Goal: Information Seeking & Learning: Learn about a topic

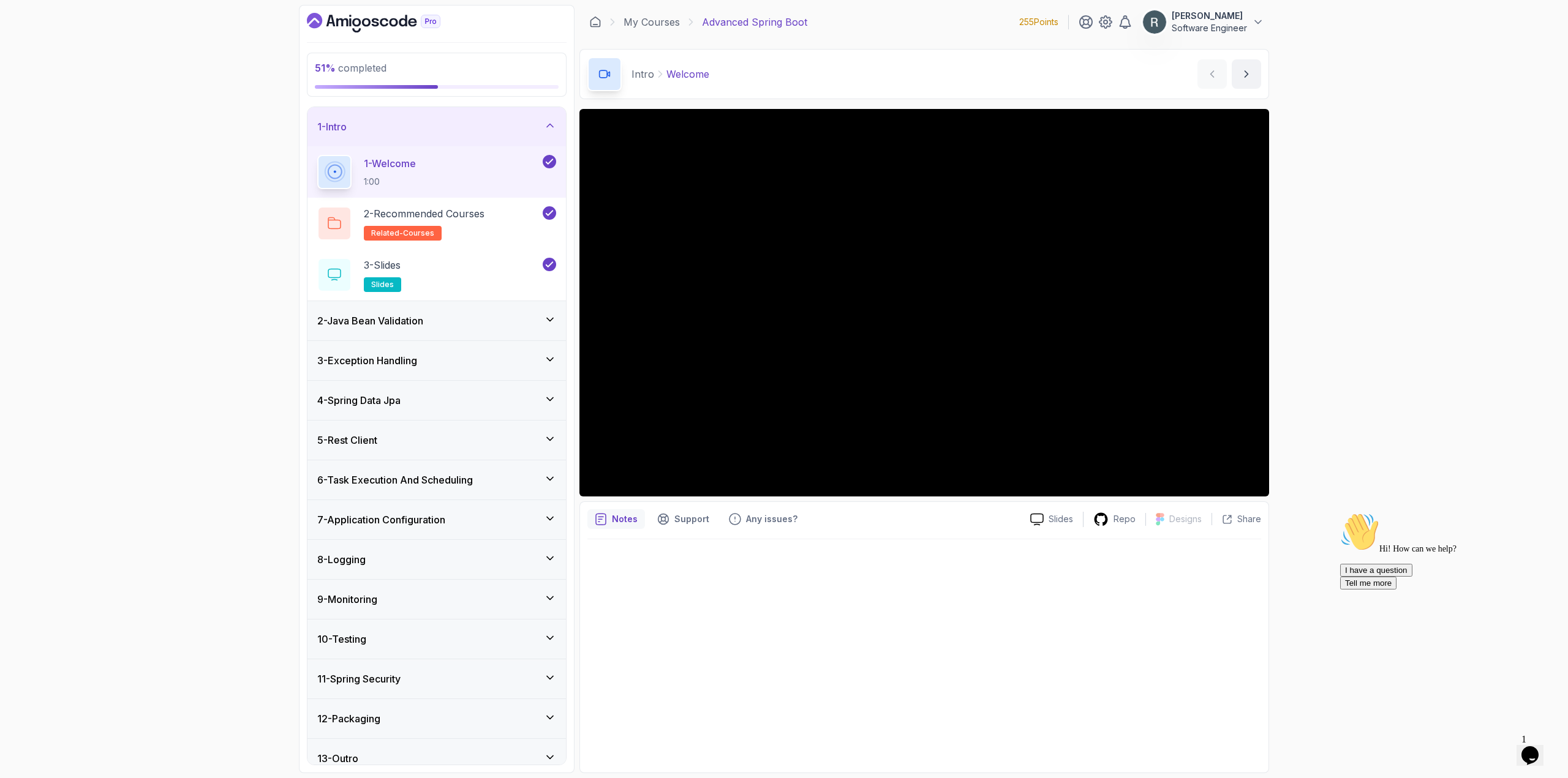
click at [479, 442] on div "5 - Rest Client" at bounding box center [437, 440] width 239 height 15
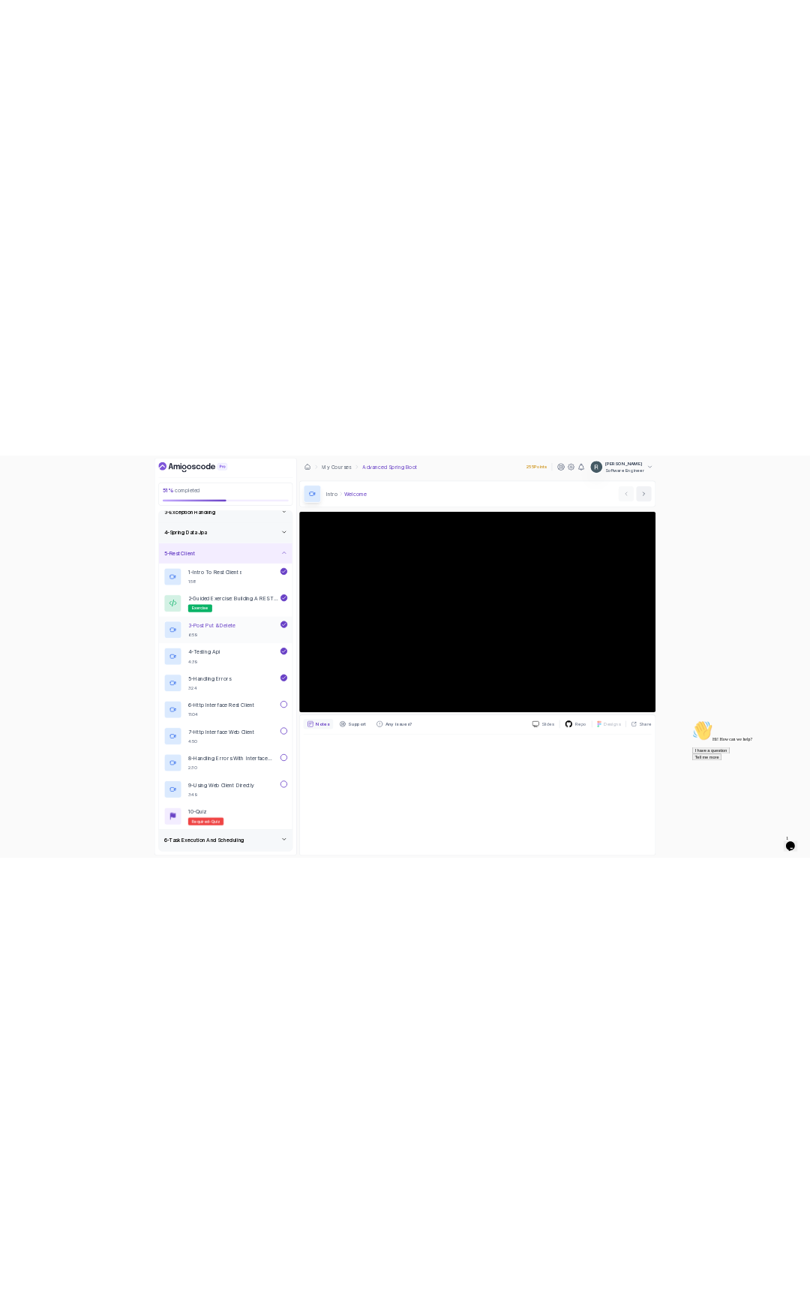
scroll to position [150, 0]
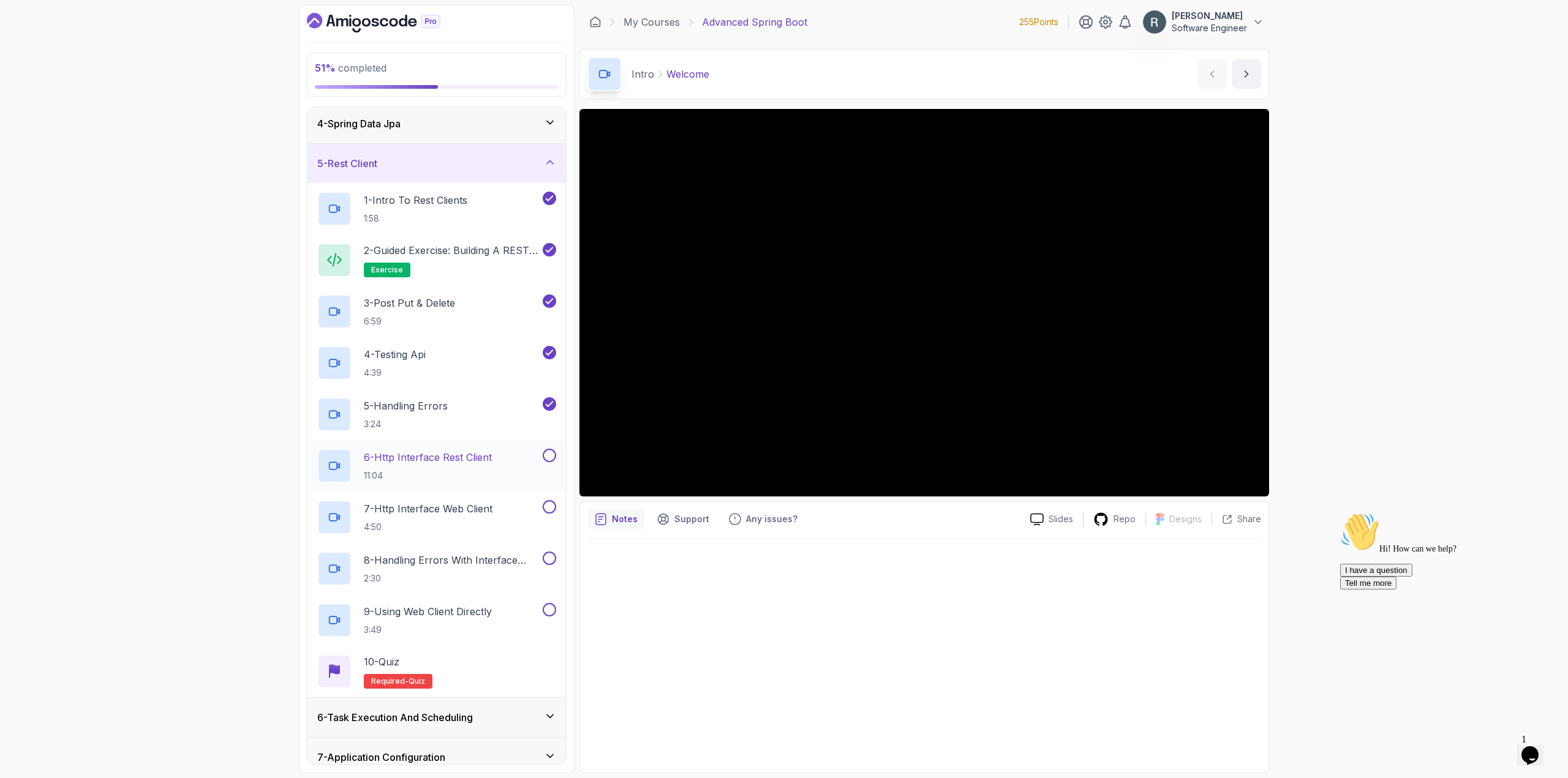
click at [470, 462] on p "6 - Http Interface Rest Client" at bounding box center [428, 457] width 128 height 15
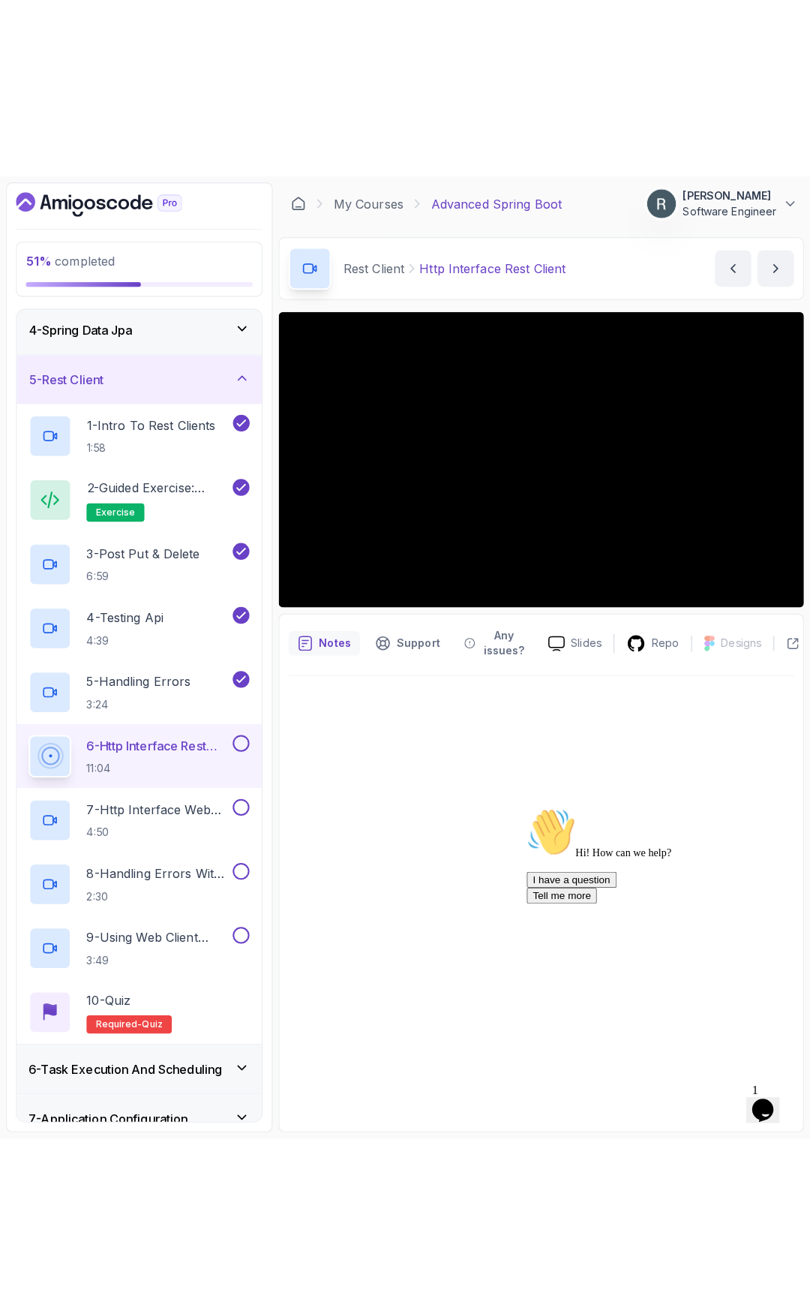
scroll to position [98, 0]
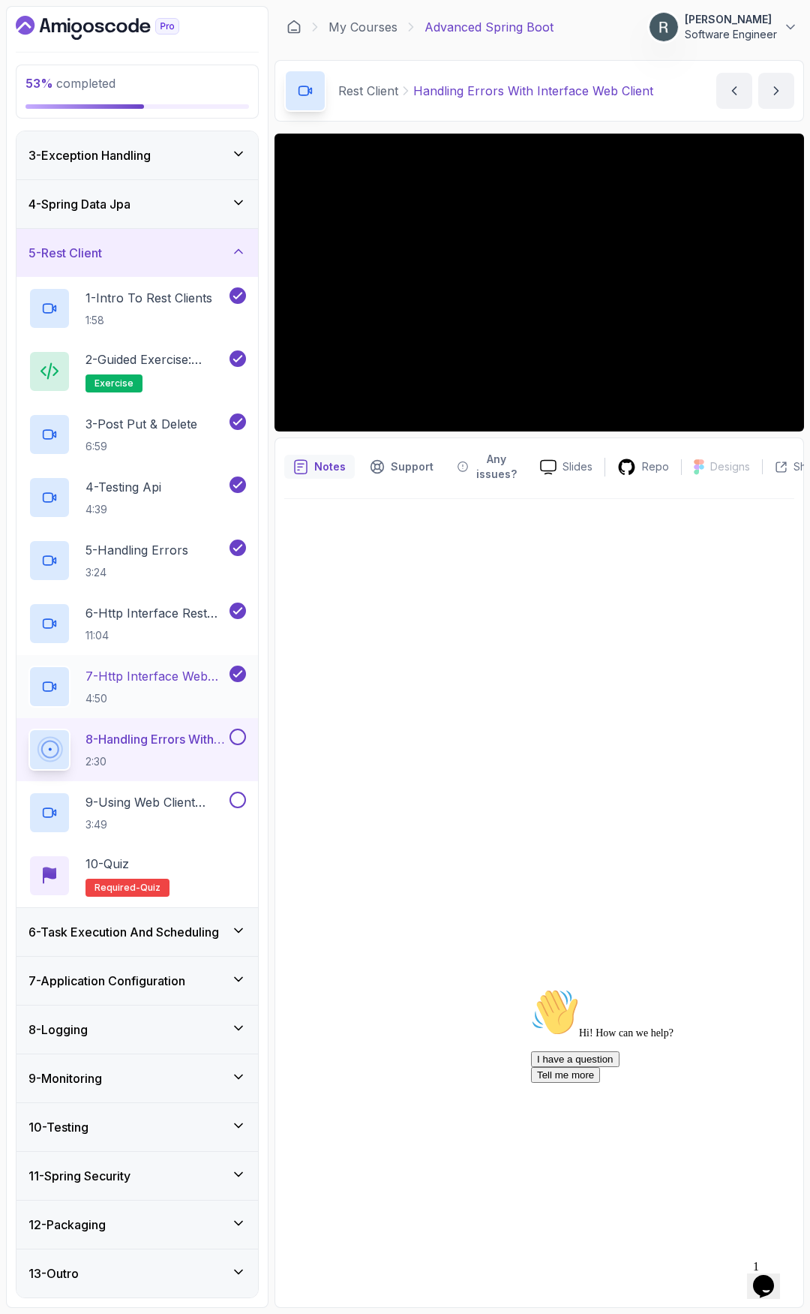
click at [169, 677] on p "7 - Http Interface Web Client" at bounding box center [156, 676] width 141 height 18
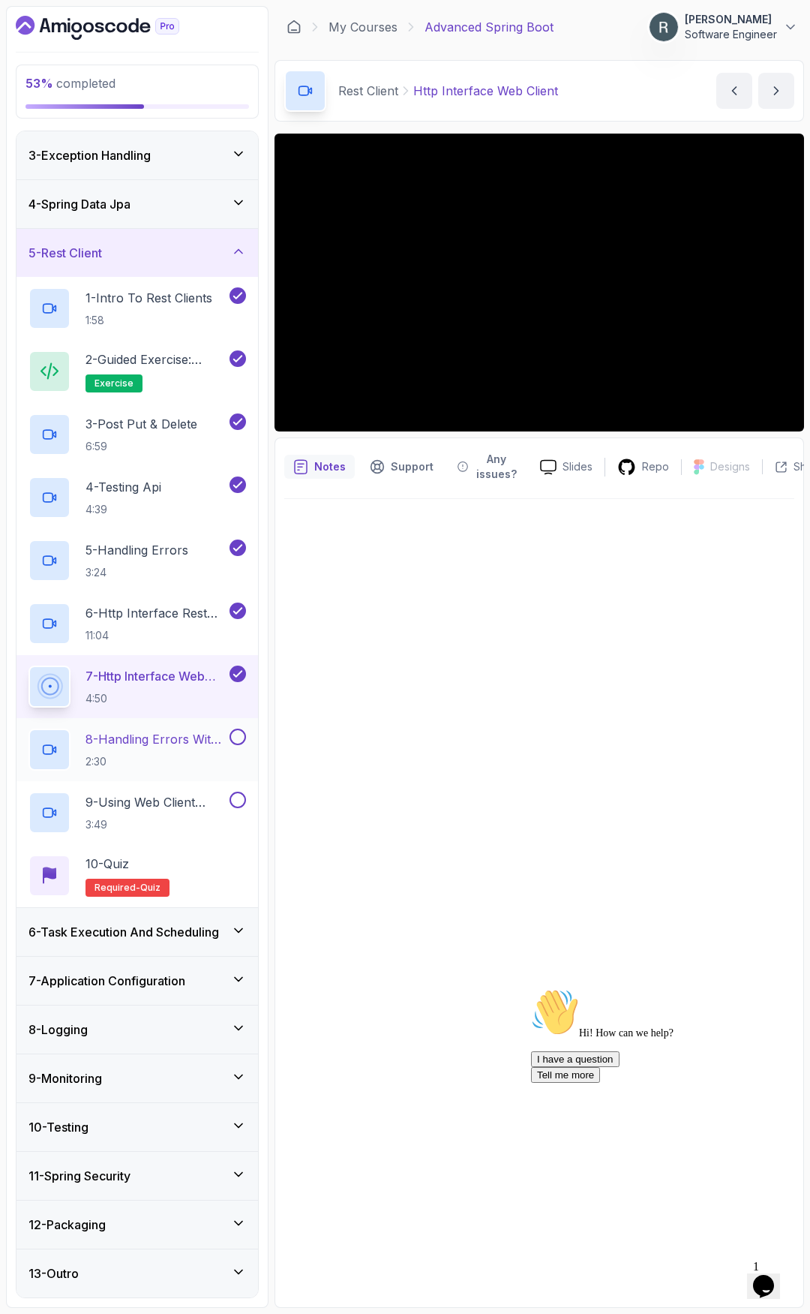
click at [172, 734] on p "8 - Handling Errors With Interface Web Client" at bounding box center [156, 739] width 141 height 18
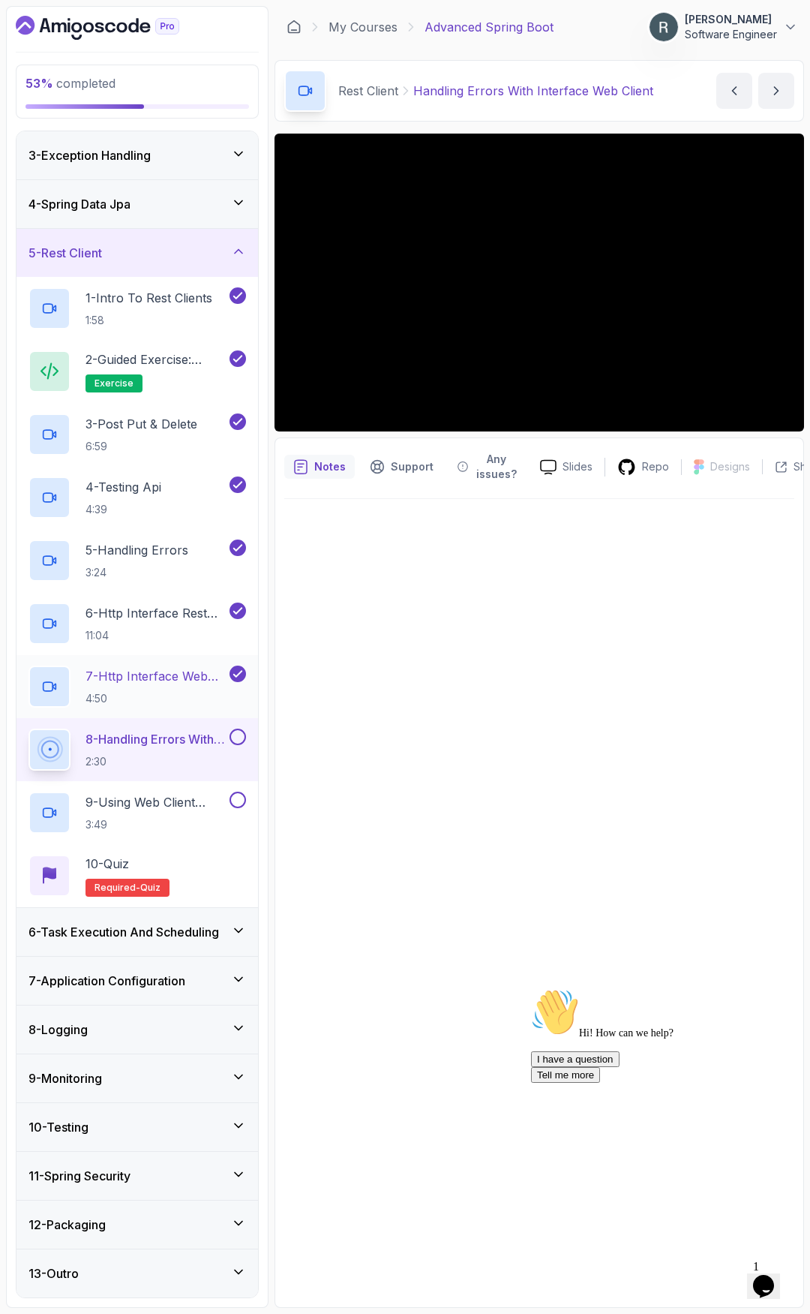
click at [142, 674] on p "7 - Http Interface Web Client" at bounding box center [156, 676] width 141 height 18
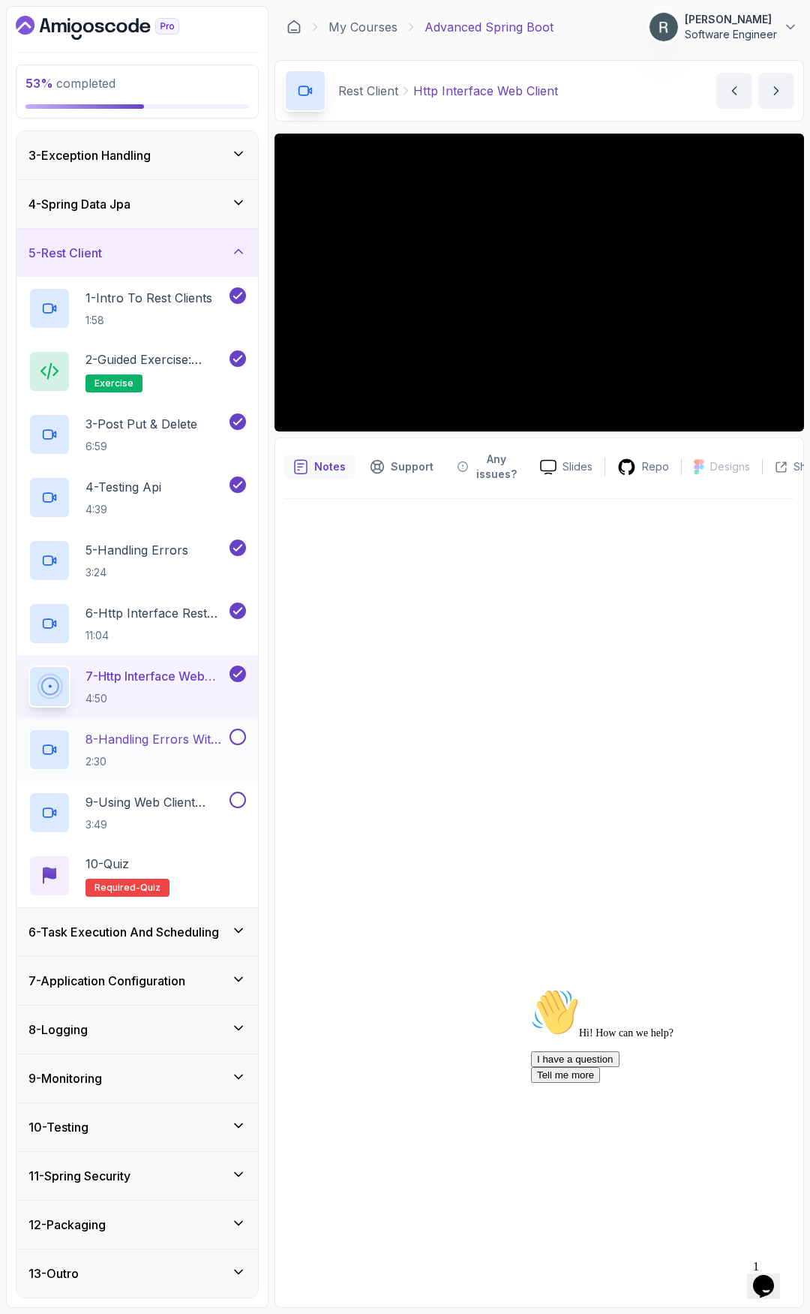
click at [188, 744] on p "8 - Handling Errors With Interface Web Client" at bounding box center [156, 739] width 141 height 18
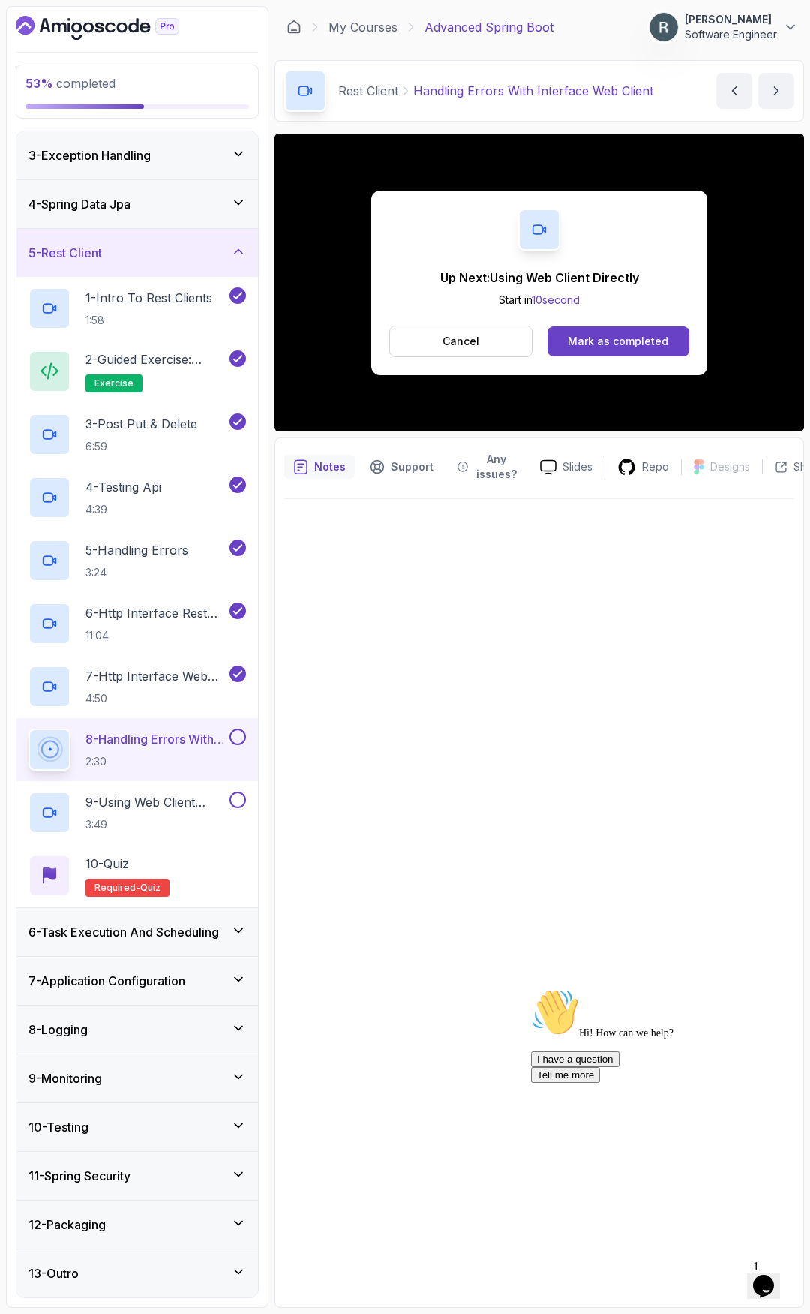
click at [608, 290] on div "Up Next: Using Web Client Directly Start in 10 second" at bounding box center [539, 288] width 199 height 39
click at [162, 748] on h2 "8 - Handling Errors With Interface Web Client 2:30" at bounding box center [156, 749] width 141 height 39
click at [491, 341] on button "Cancel" at bounding box center [460, 342] width 143 height 32
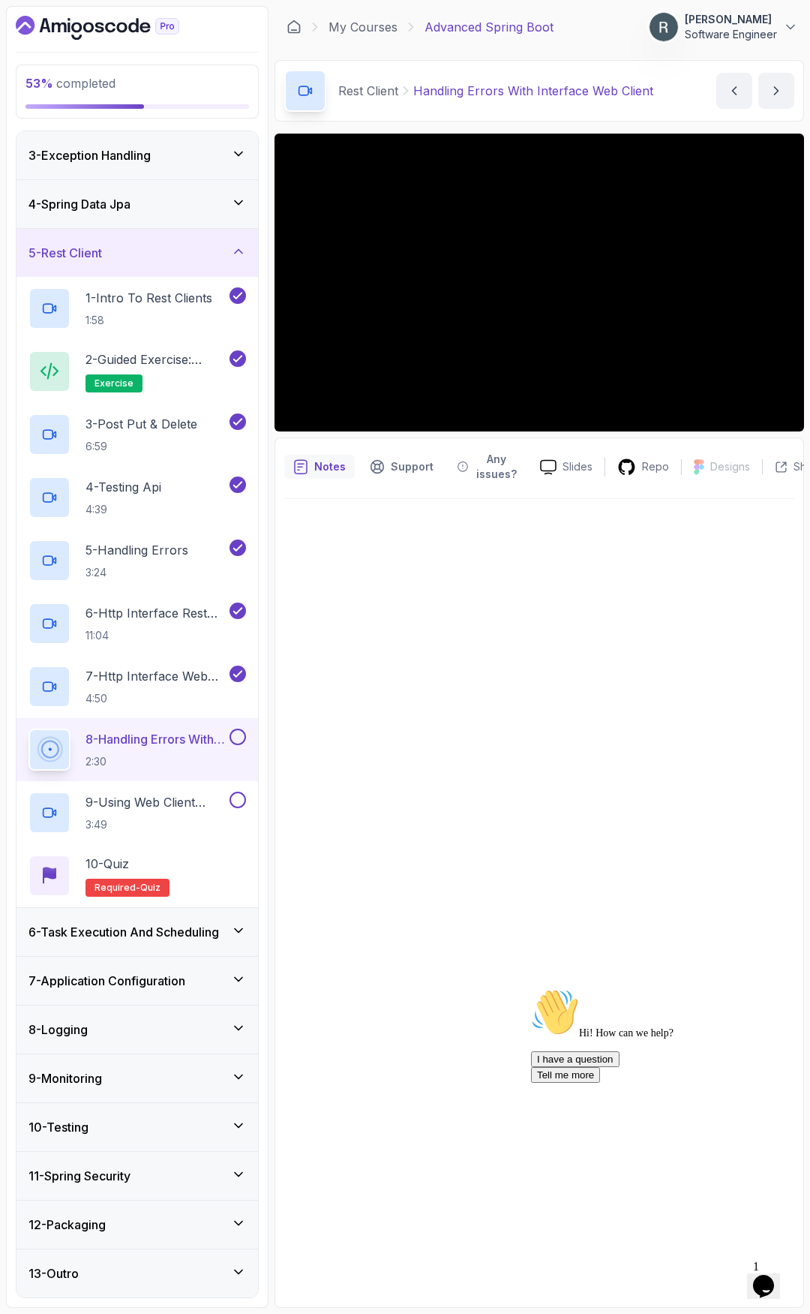
click at [171, 743] on p "8 - Handling Errors With Interface Web Client" at bounding box center [156, 739] width 141 height 18
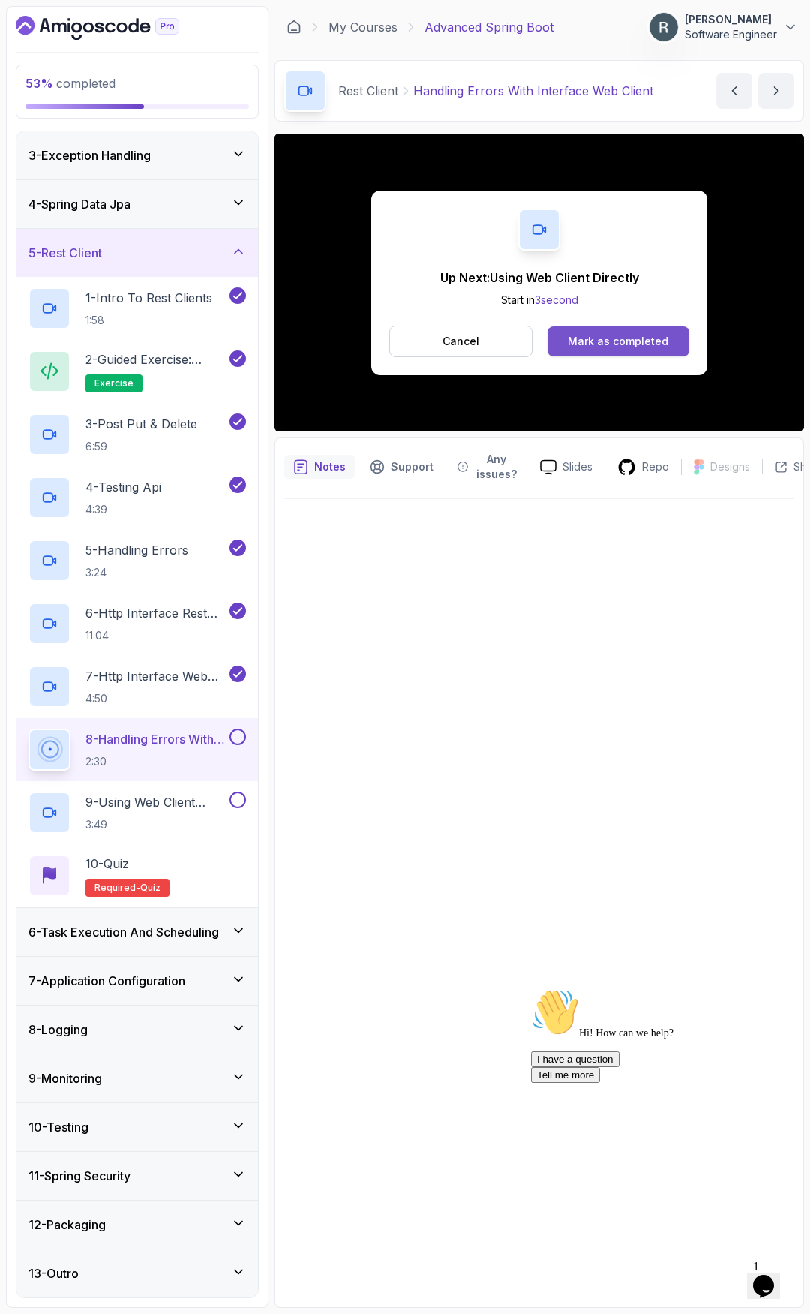
click at [647, 332] on button "Mark as completed" at bounding box center [619, 341] width 142 height 30
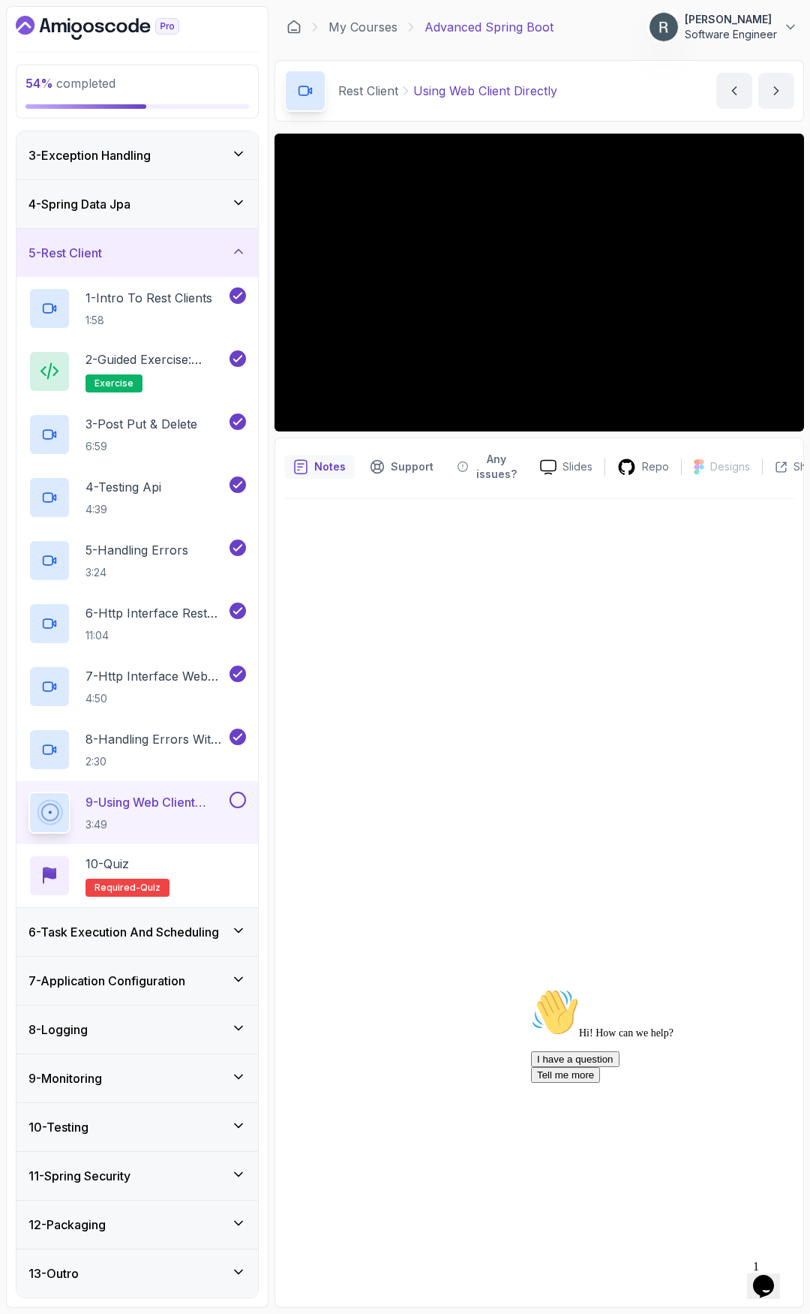
click at [238, 800] on button at bounding box center [238, 799] width 17 height 17
click at [203, 863] on div "10 - Quiz Required- quiz" at bounding box center [138, 875] width 218 height 42
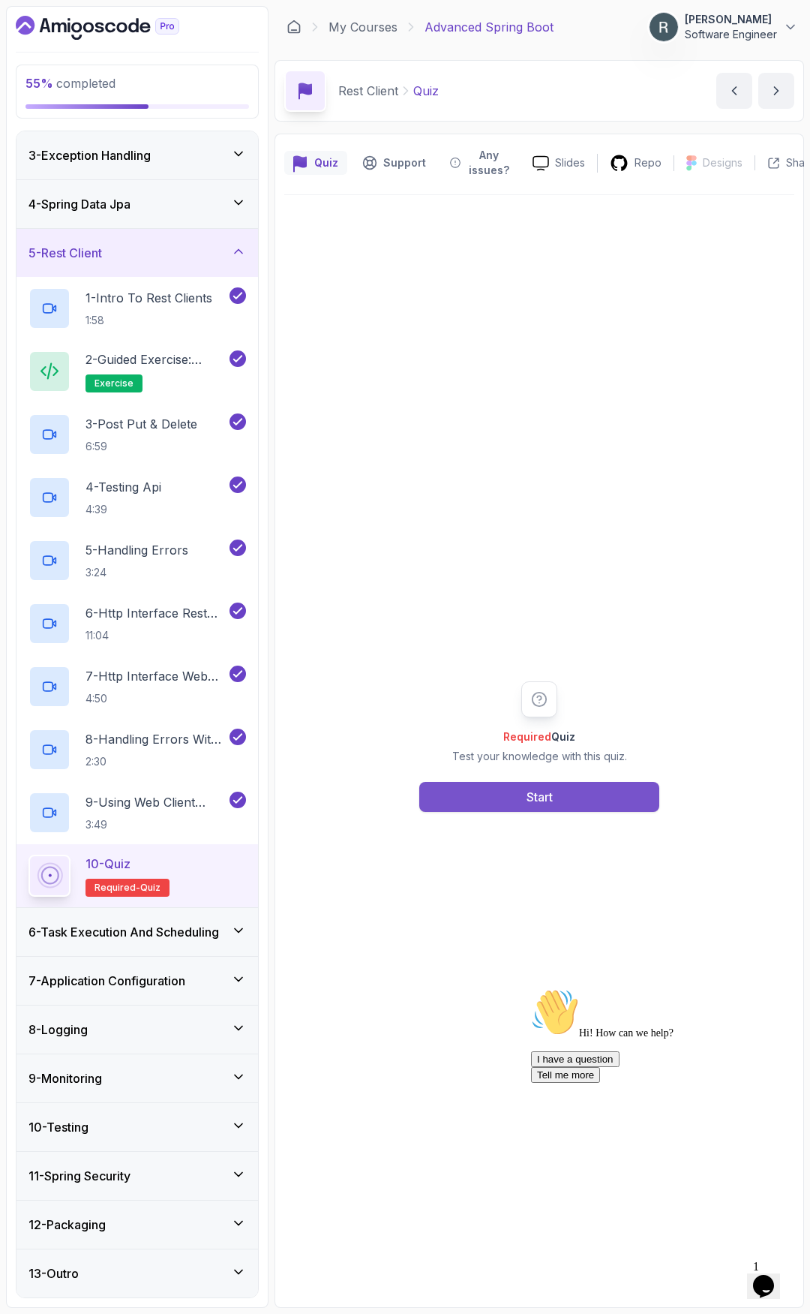
click at [542, 794] on div "Start" at bounding box center [540, 797] width 26 height 18
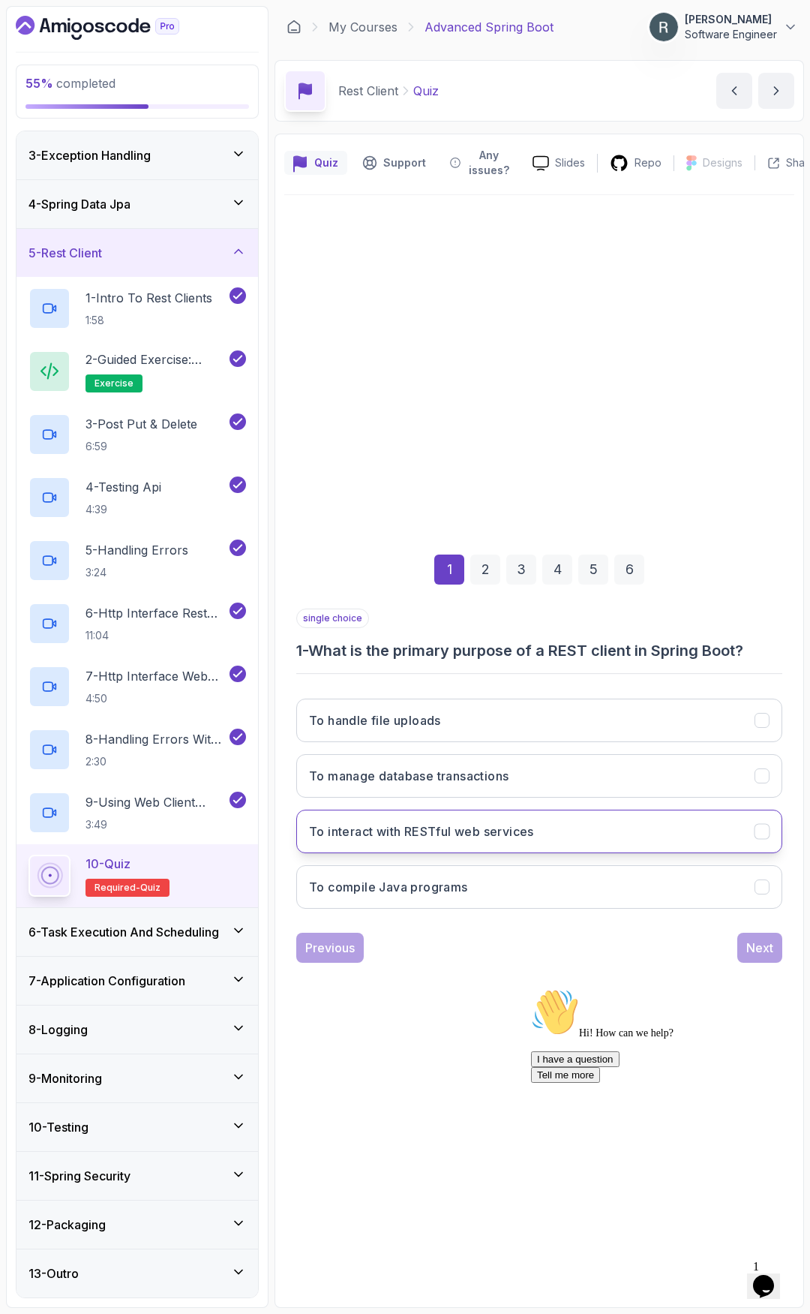
click at [607, 838] on button "To interact with RESTful web services" at bounding box center [539, 831] width 486 height 44
click at [757, 951] on div "Next" at bounding box center [759, 947] width 27 height 18
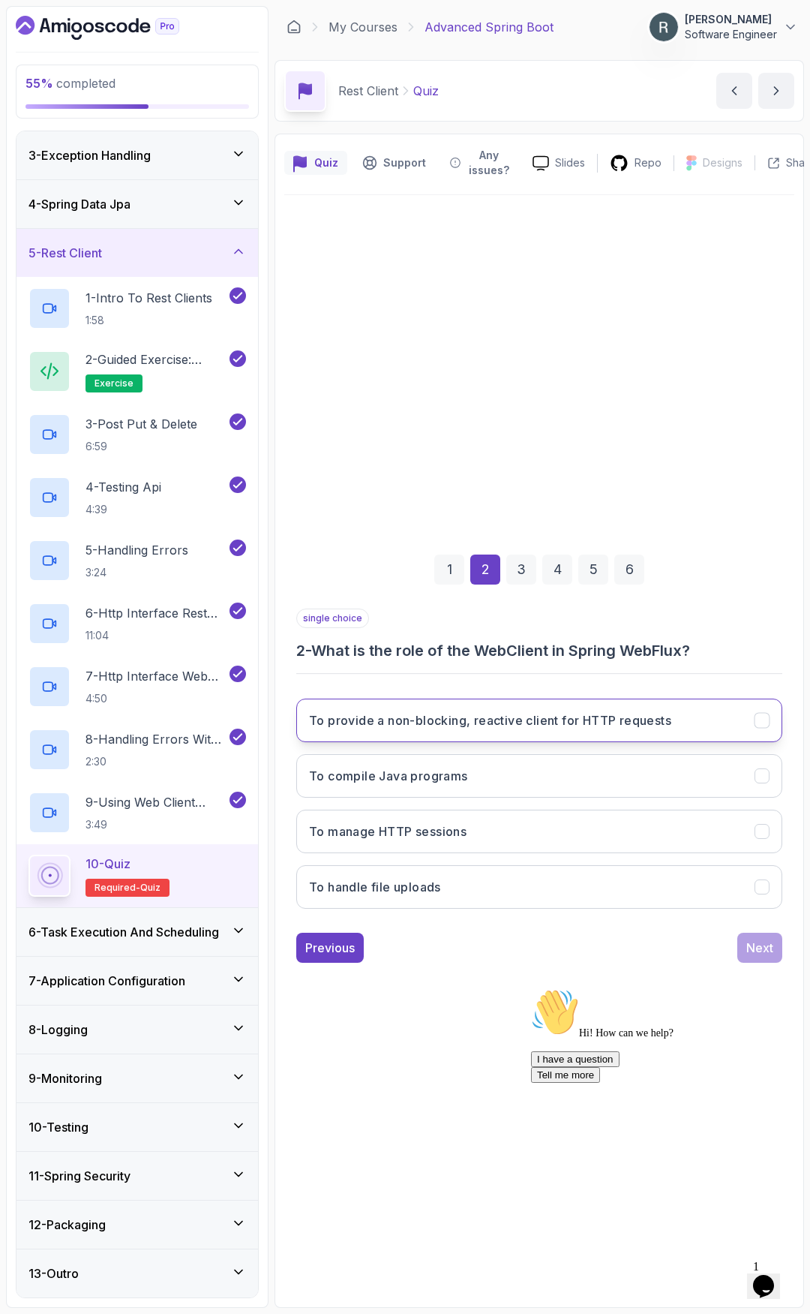
click at [506, 729] on button "To provide a non-blocking, reactive client for HTTP requests" at bounding box center [539, 720] width 486 height 44
click at [753, 939] on div "Next" at bounding box center [759, 947] width 27 height 18
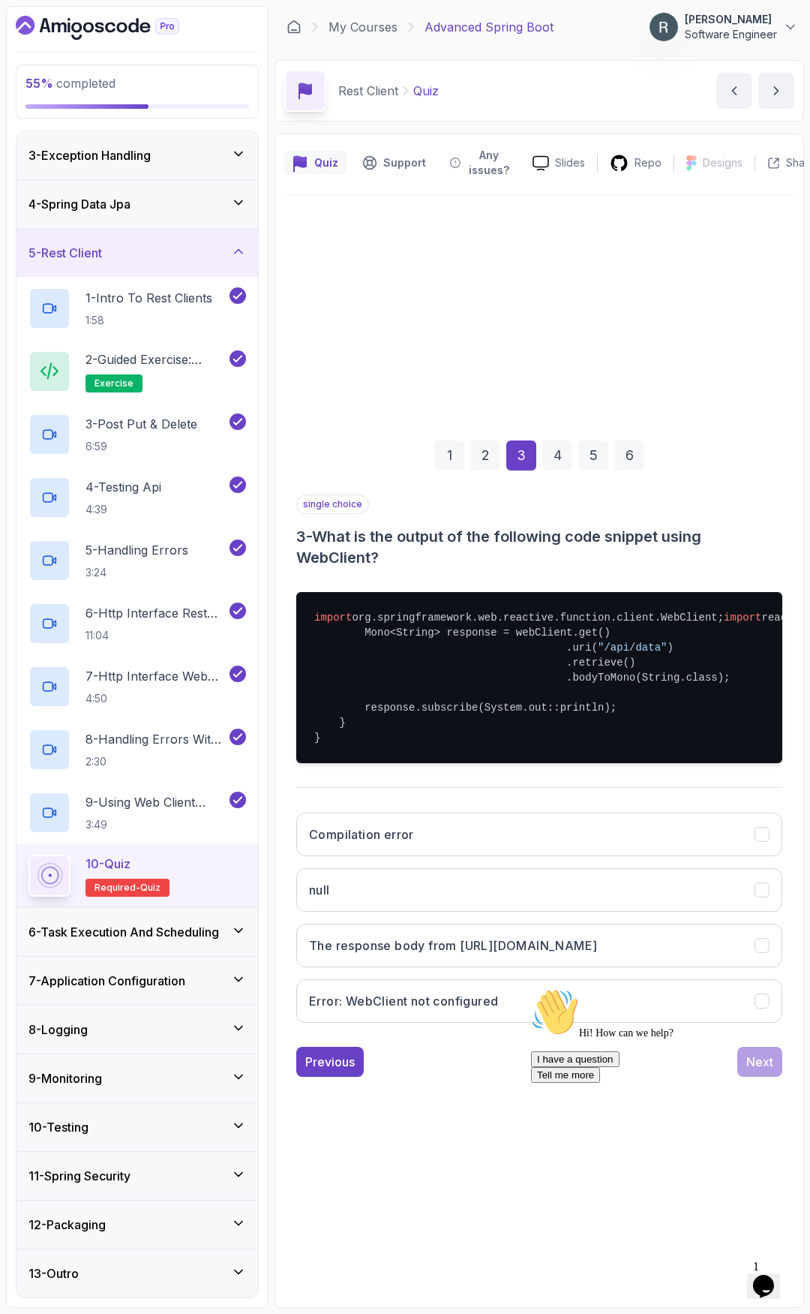
click at [676, 951] on div "Hi! How can we help? I have a question Tell me more" at bounding box center [666, 1035] width 270 height 95
click at [676, 951] on button "The response body from [URL][DOMAIN_NAME]" at bounding box center [539, 945] width 486 height 44
click at [745, 951] on div at bounding box center [666, 988] width 270 height 0
click at [531, 951] on icon "Chat attention grabber" at bounding box center [531, 988] width 0 height 0
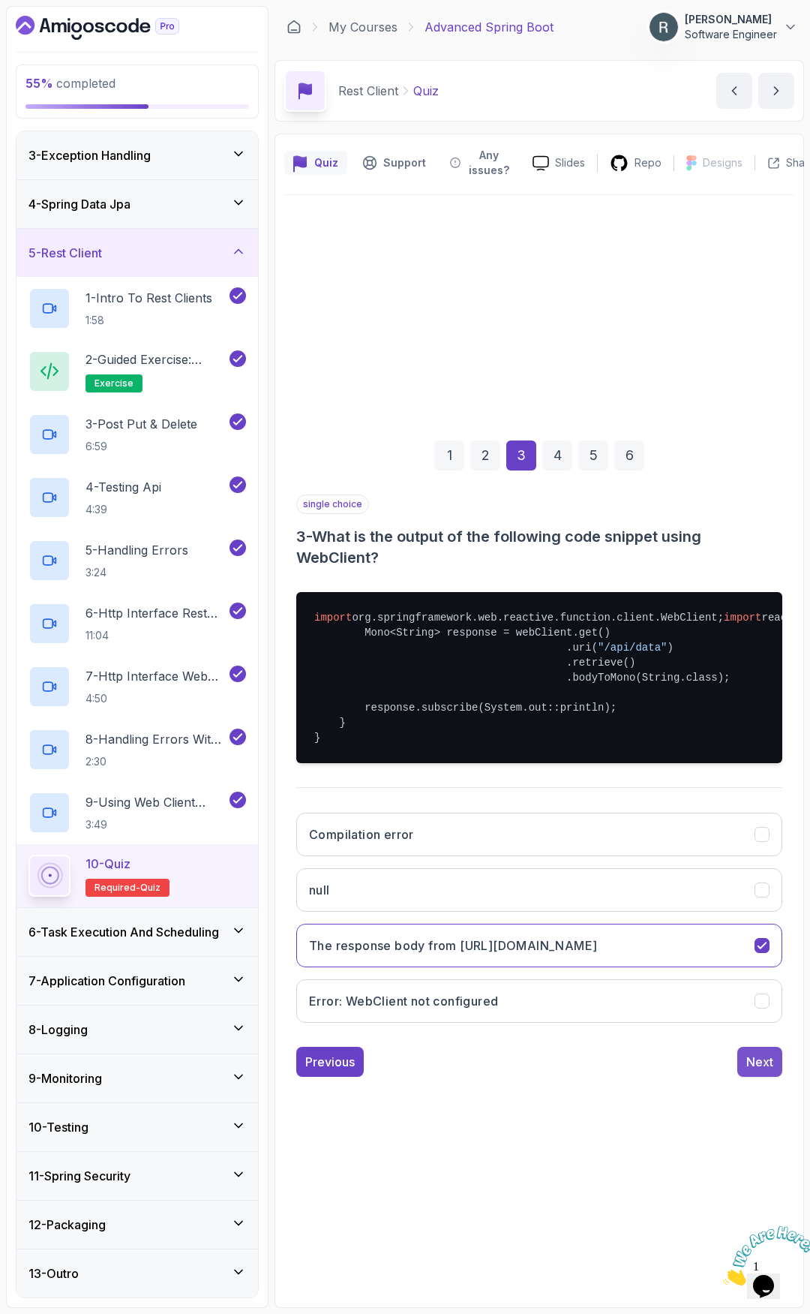
click at [761, 951] on div "Next" at bounding box center [759, 1062] width 27 height 18
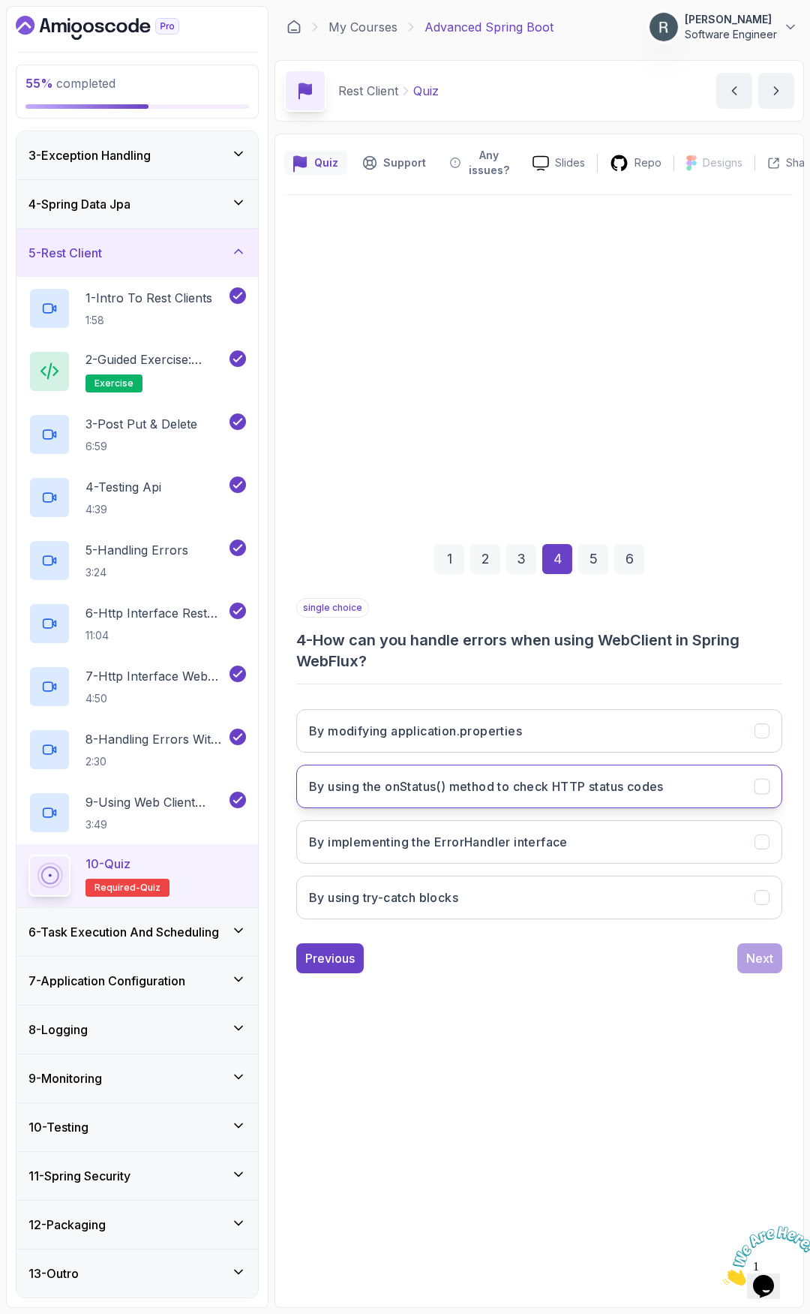
click at [691, 798] on button "By using the onStatus() method to check HTTP status codes" at bounding box center [539, 786] width 486 height 44
click at [755, 951] on div "Next" at bounding box center [759, 958] width 27 height 18
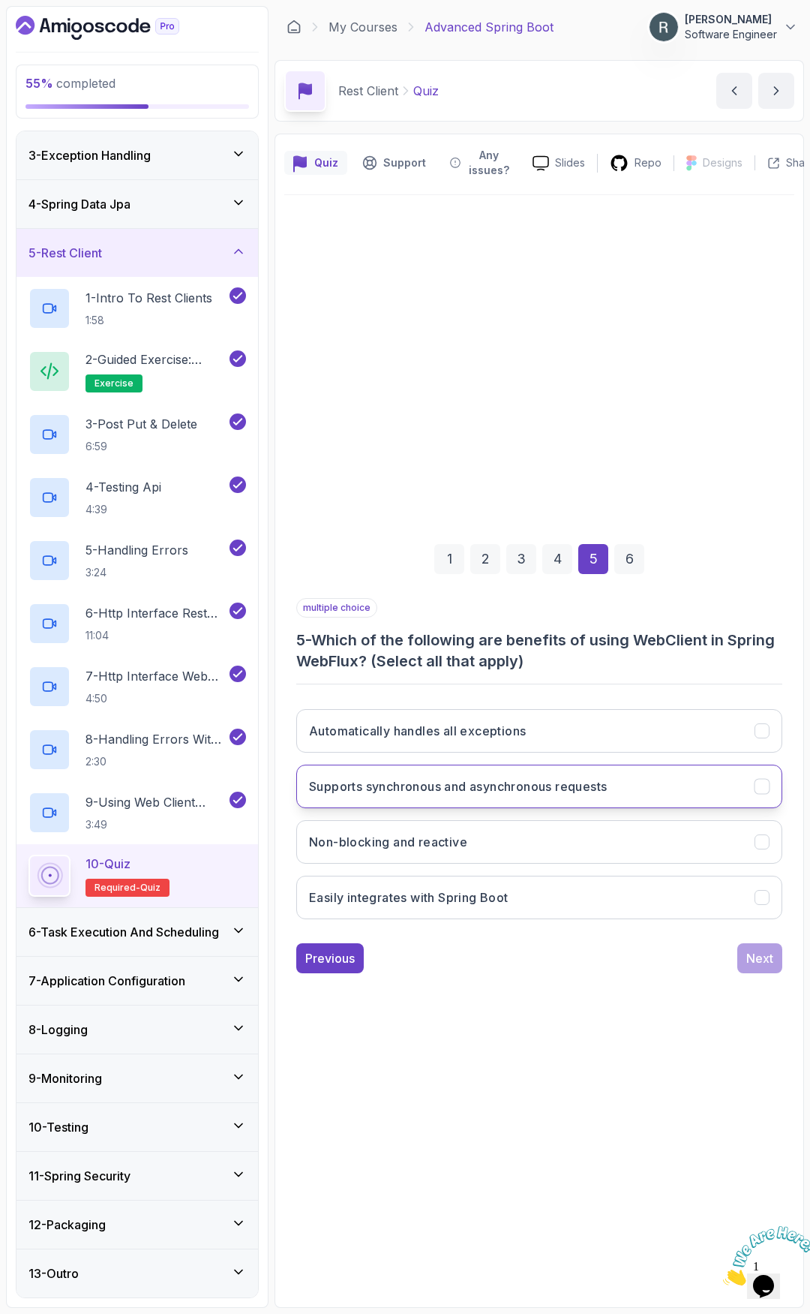
click at [607, 779] on h3 "Supports synchronous and asynchronous requests" at bounding box center [458, 786] width 298 height 18
click at [667, 836] on button "Non-blocking and reactive" at bounding box center [539, 842] width 486 height 44
click at [631, 899] on button "Easily integrates with Spring Boot" at bounding box center [539, 897] width 486 height 44
click at [759, 951] on div "Next" at bounding box center [759, 958] width 27 height 18
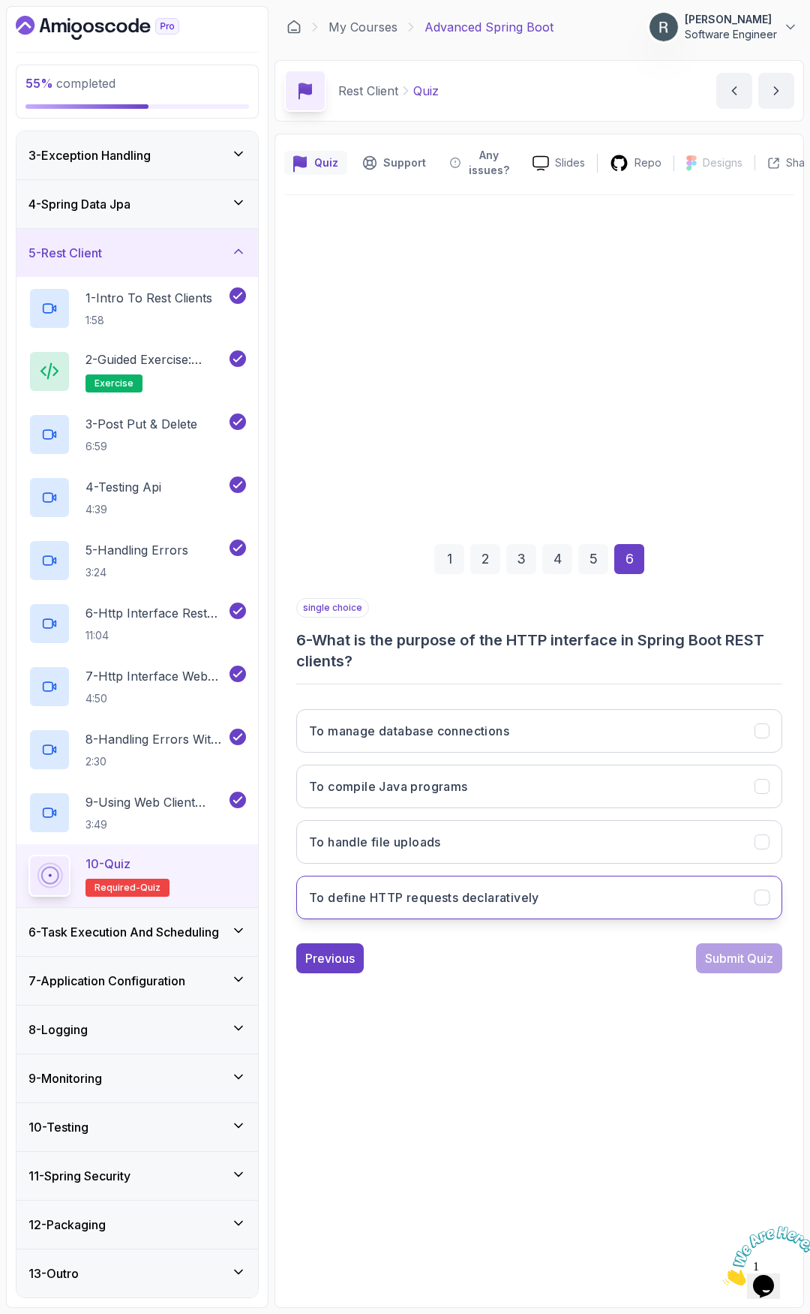
click at [605, 887] on button "To define HTTP requests declaratively" at bounding box center [539, 897] width 486 height 44
click at [748, 951] on div "Submit Quiz" at bounding box center [739, 958] width 68 height 18
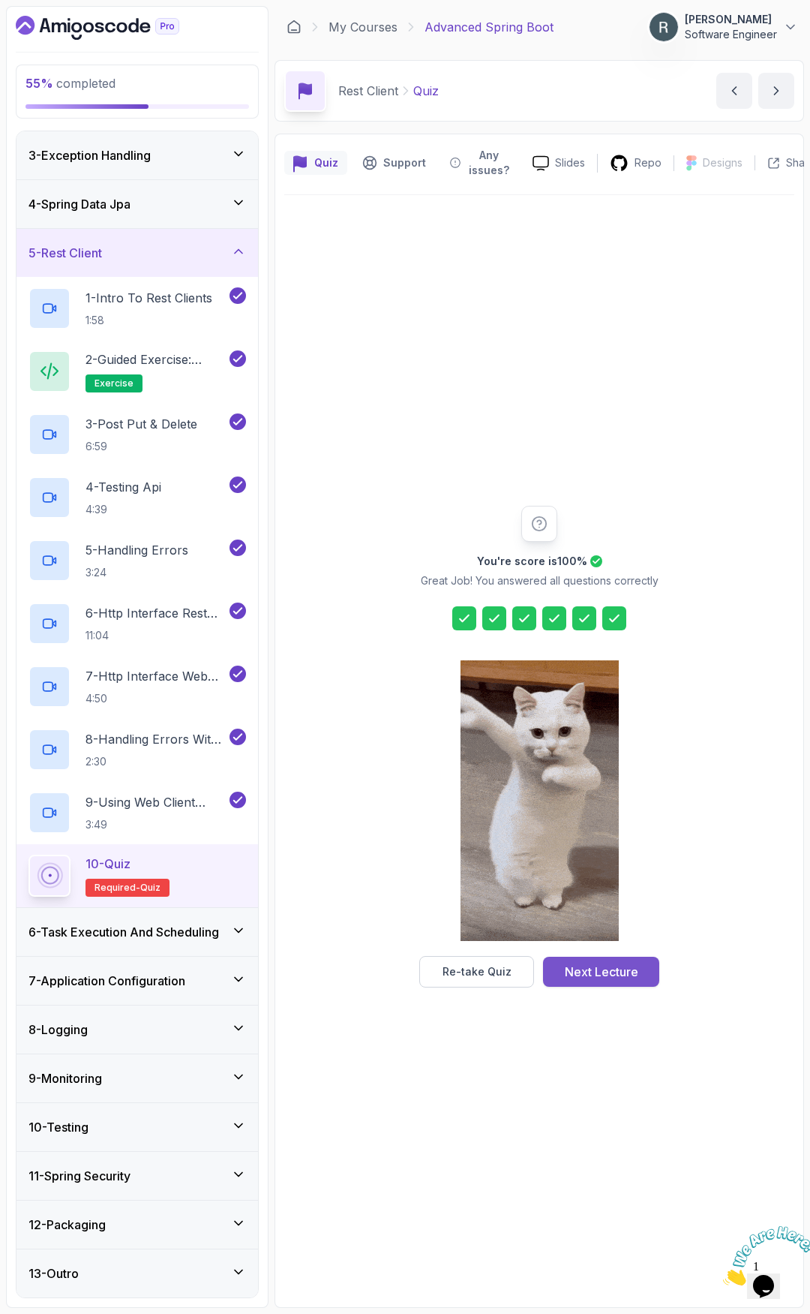
click at [623, 951] on div "Next Lecture" at bounding box center [602, 971] width 74 height 18
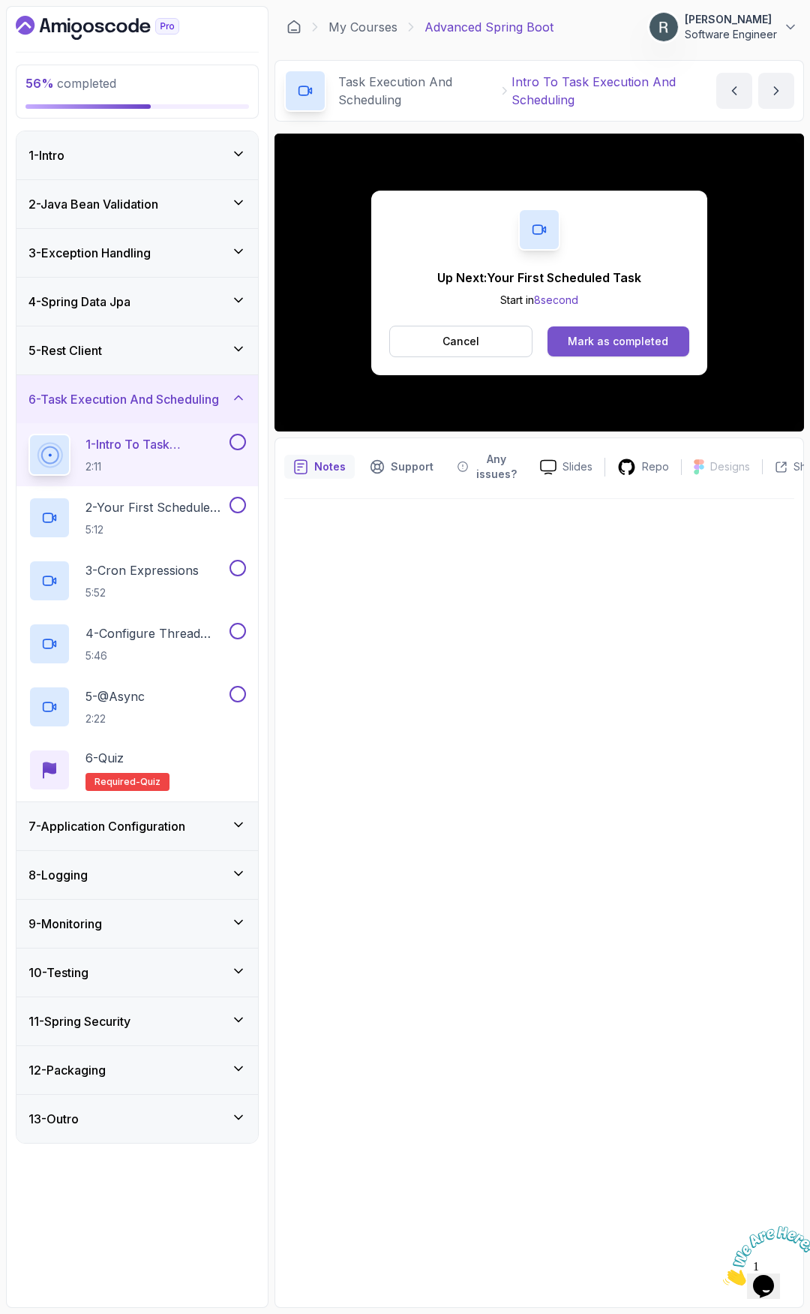
click at [608, 332] on button "Mark as completed" at bounding box center [619, 341] width 142 height 30
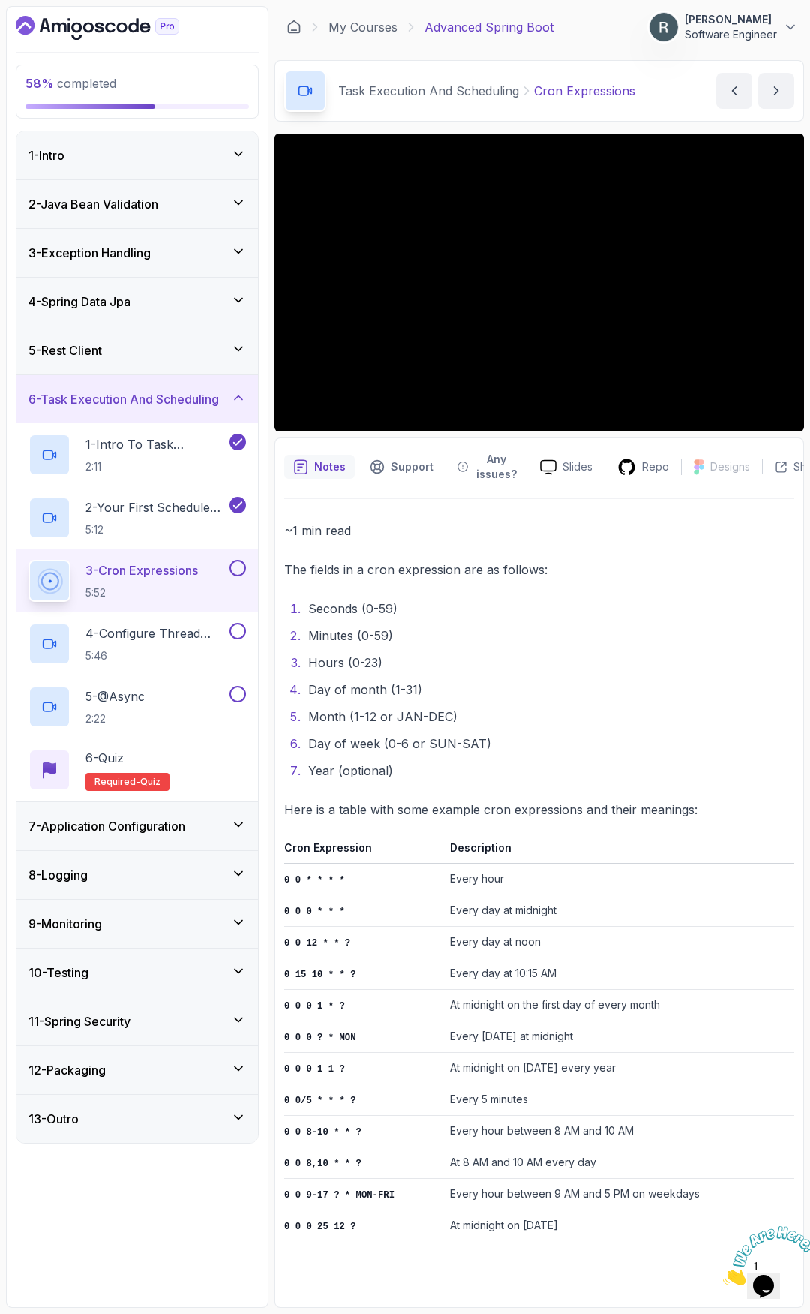
click at [723, 951] on icon "Close" at bounding box center [723, 1281] width 0 height 13
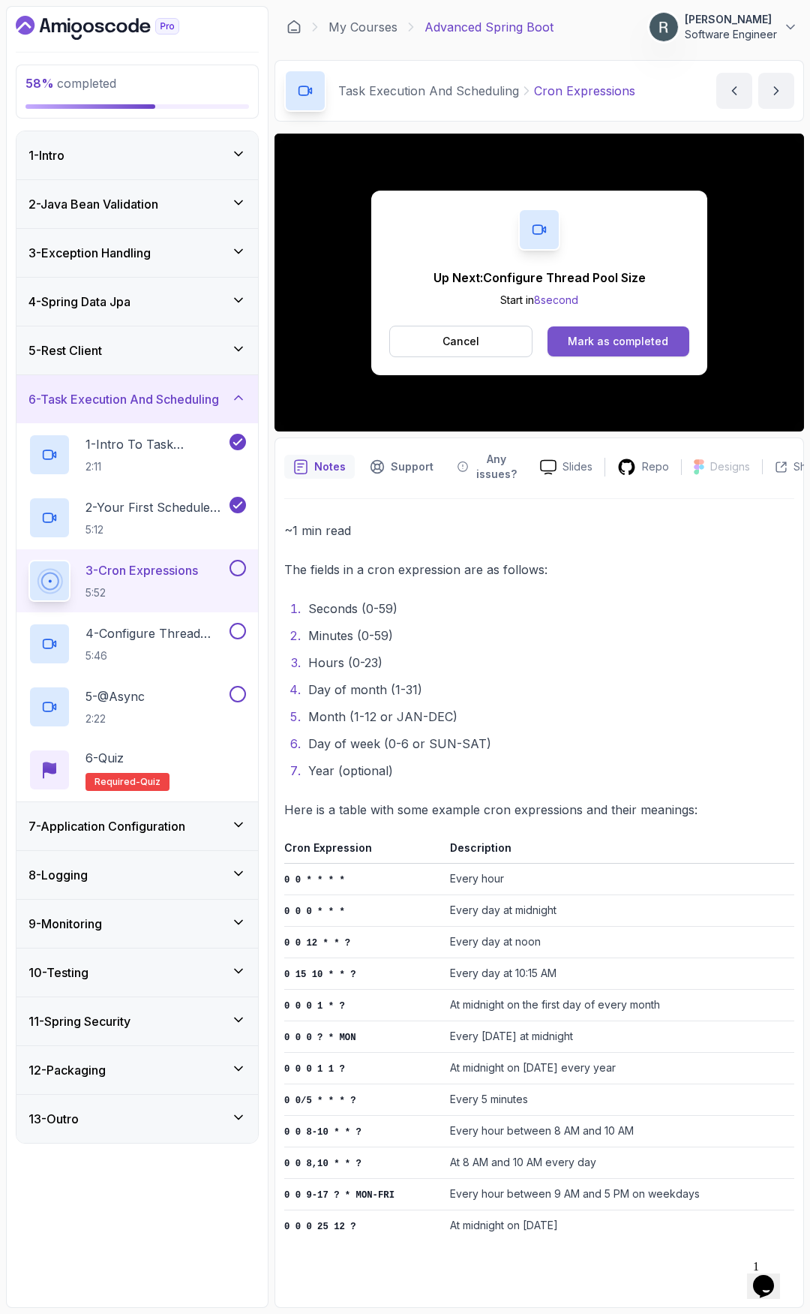
click at [622, 347] on div "Mark as completed" at bounding box center [618, 341] width 101 height 15
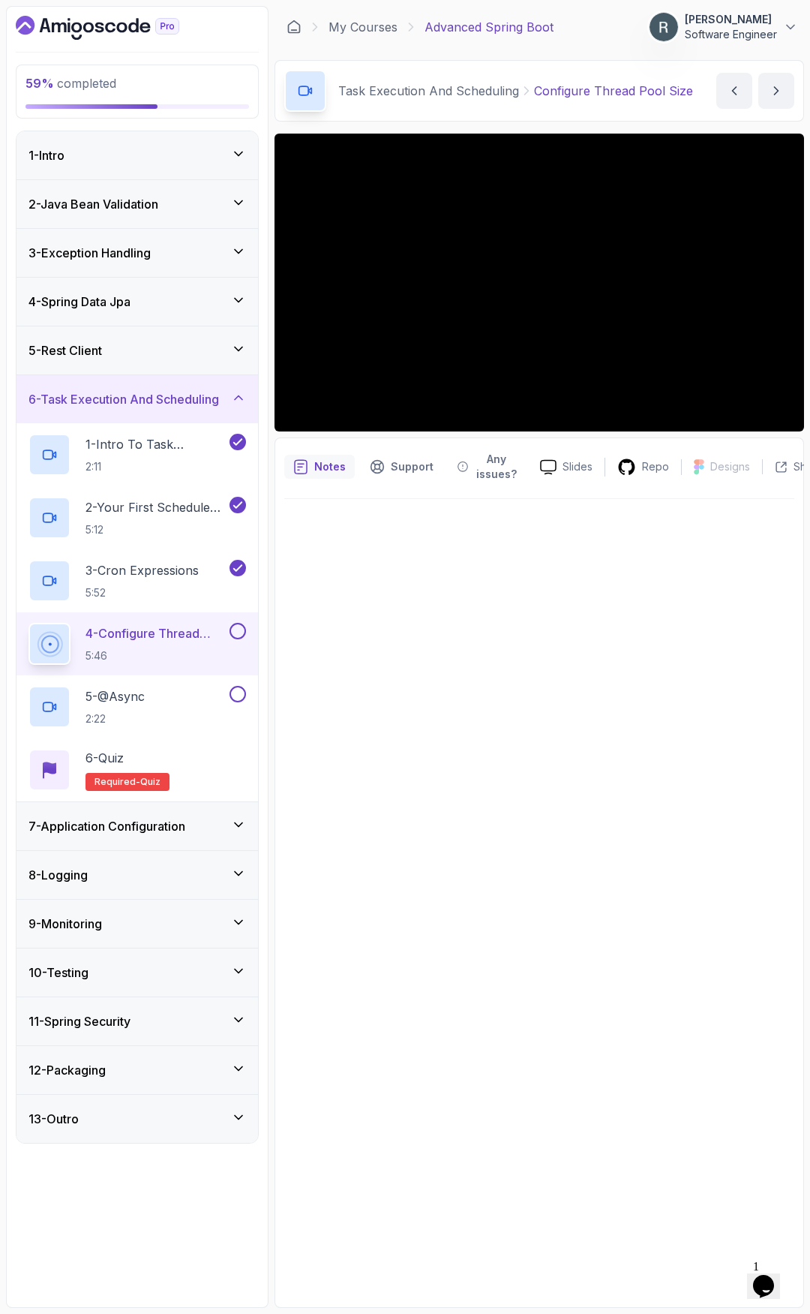
drag, startPoint x: 241, startPoint y: 626, endPoint x: 237, endPoint y: 645, distance: 19.1
click at [240, 628] on button at bounding box center [238, 631] width 17 height 17
click at [184, 697] on div "5 - @Async 2:22" at bounding box center [128, 707] width 198 height 42
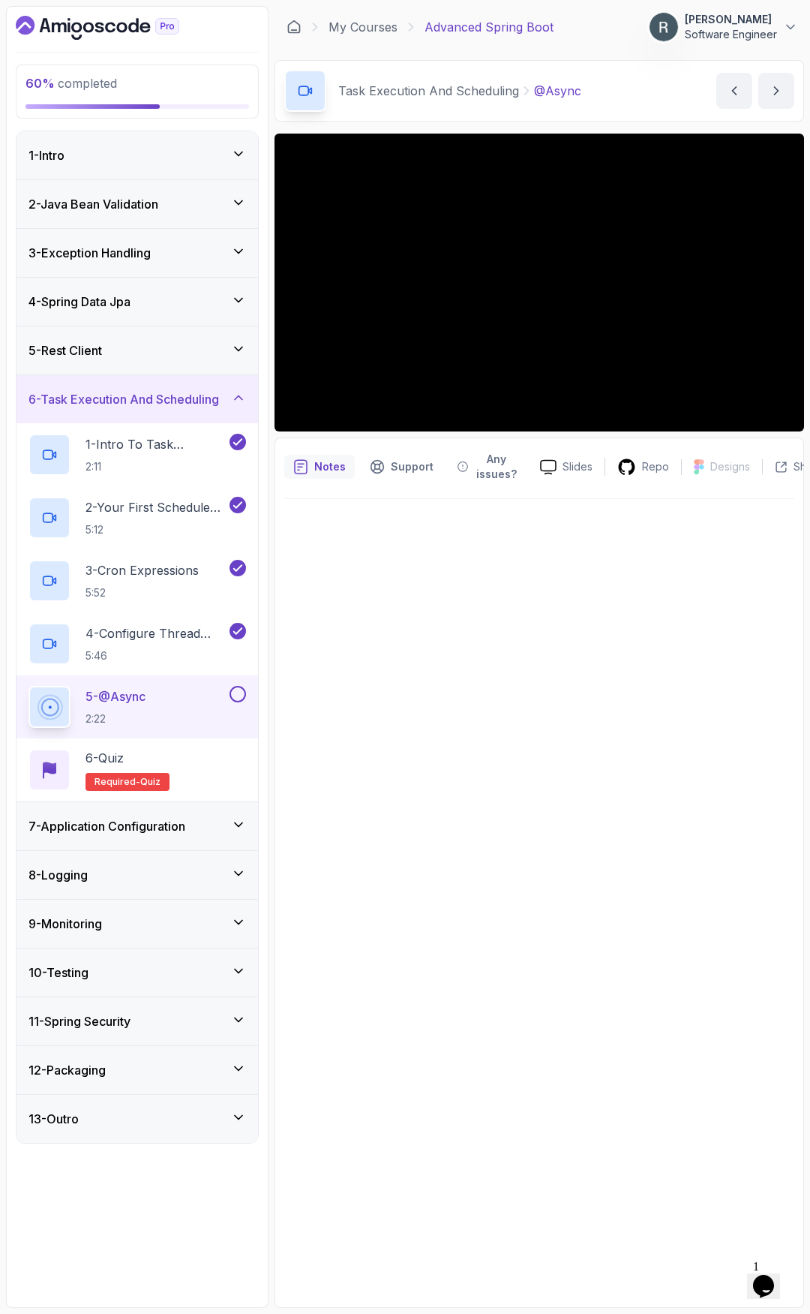
click at [245, 686] on div "5 - @Async 2:22" at bounding box center [138, 706] width 242 height 63
click at [243, 698] on button at bounding box center [238, 694] width 17 height 17
click at [215, 756] on div "6 - Quiz Required- quiz" at bounding box center [138, 770] width 218 height 42
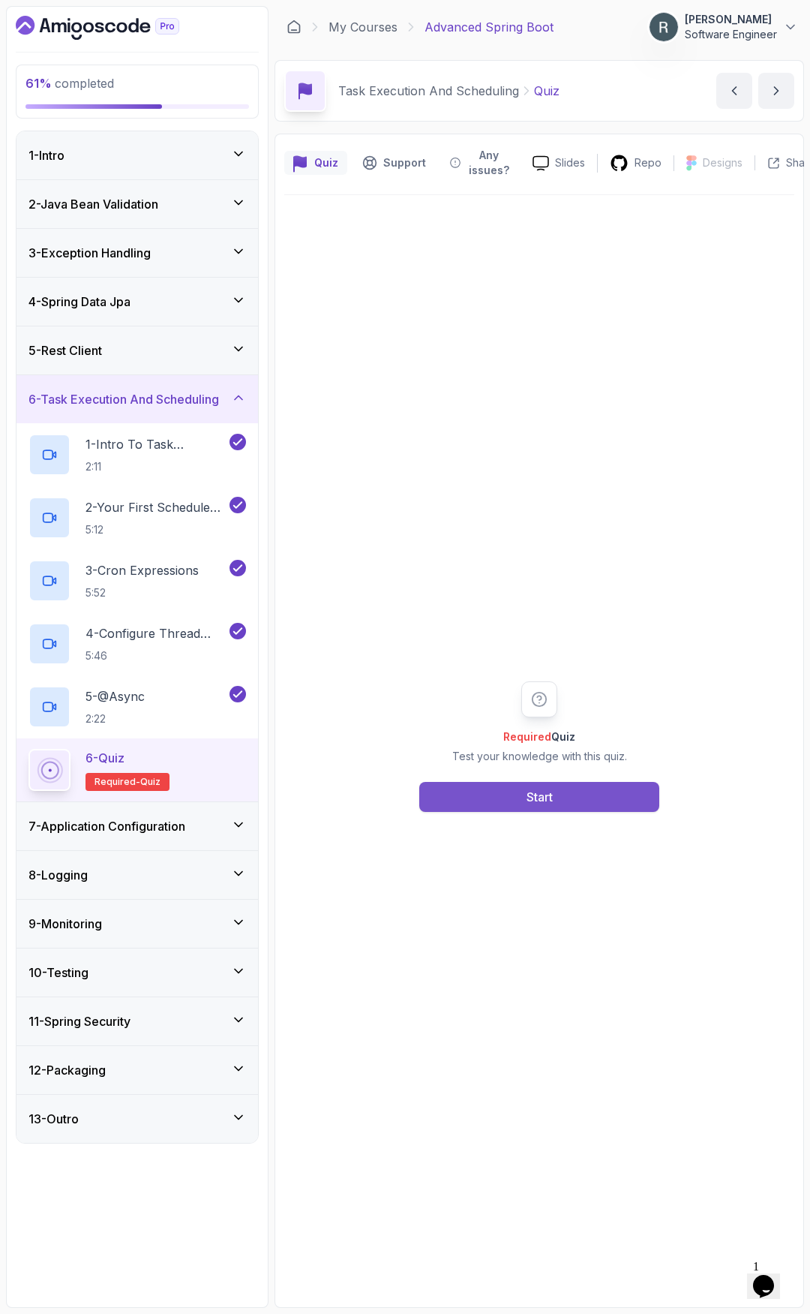
click at [464, 793] on button "Start" at bounding box center [539, 797] width 240 height 30
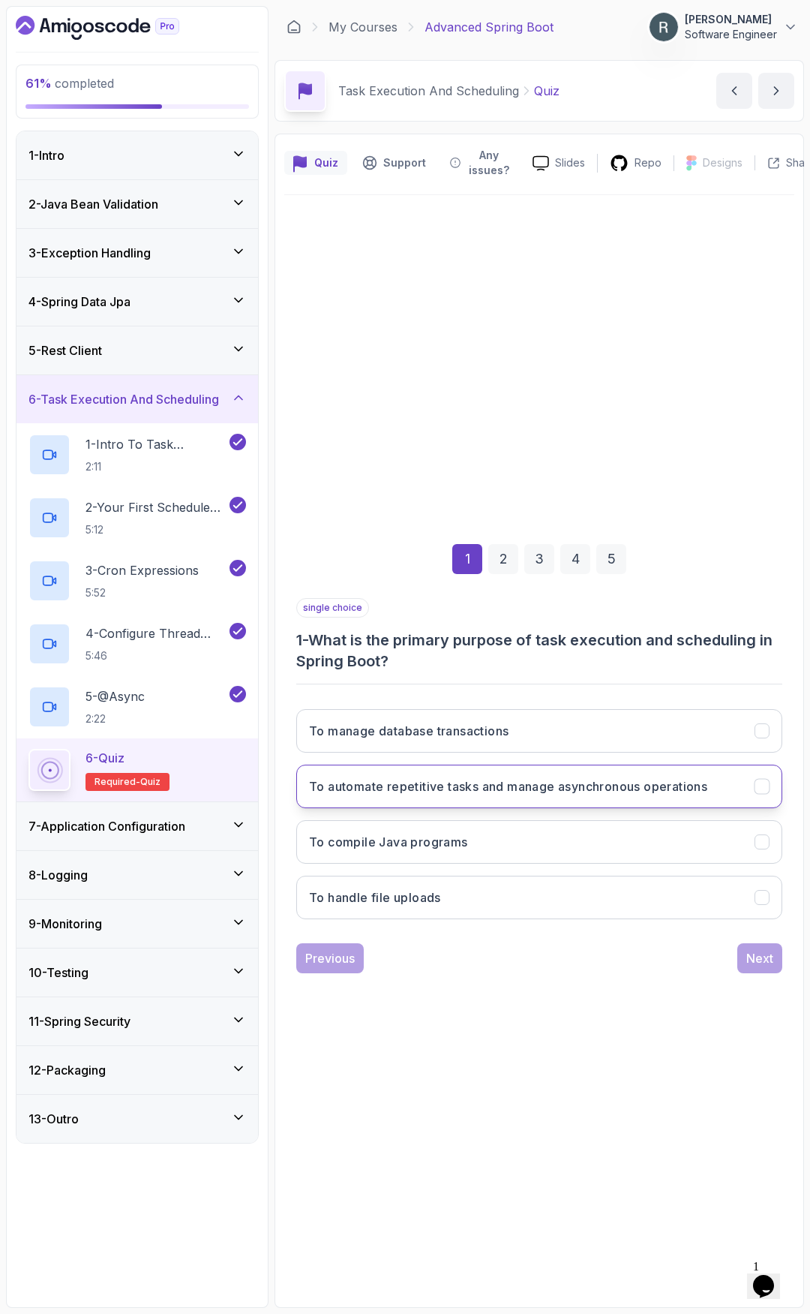
click at [662, 781] on h3 "To automate repetitive tasks and manage asynchronous operations" at bounding box center [508, 786] width 398 height 18
click at [745, 951] on button "Next" at bounding box center [759, 958] width 45 height 30
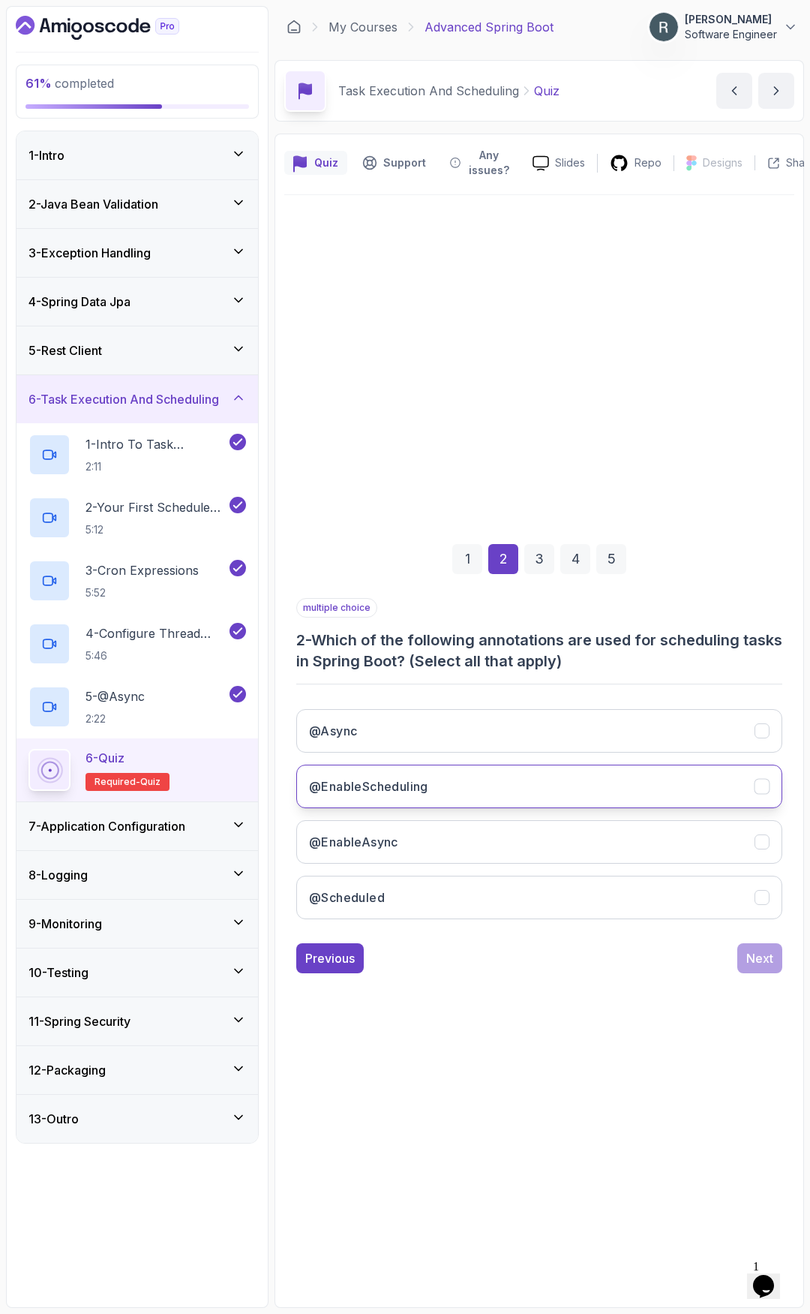
click at [605, 784] on button "@EnableScheduling" at bounding box center [539, 786] width 486 height 44
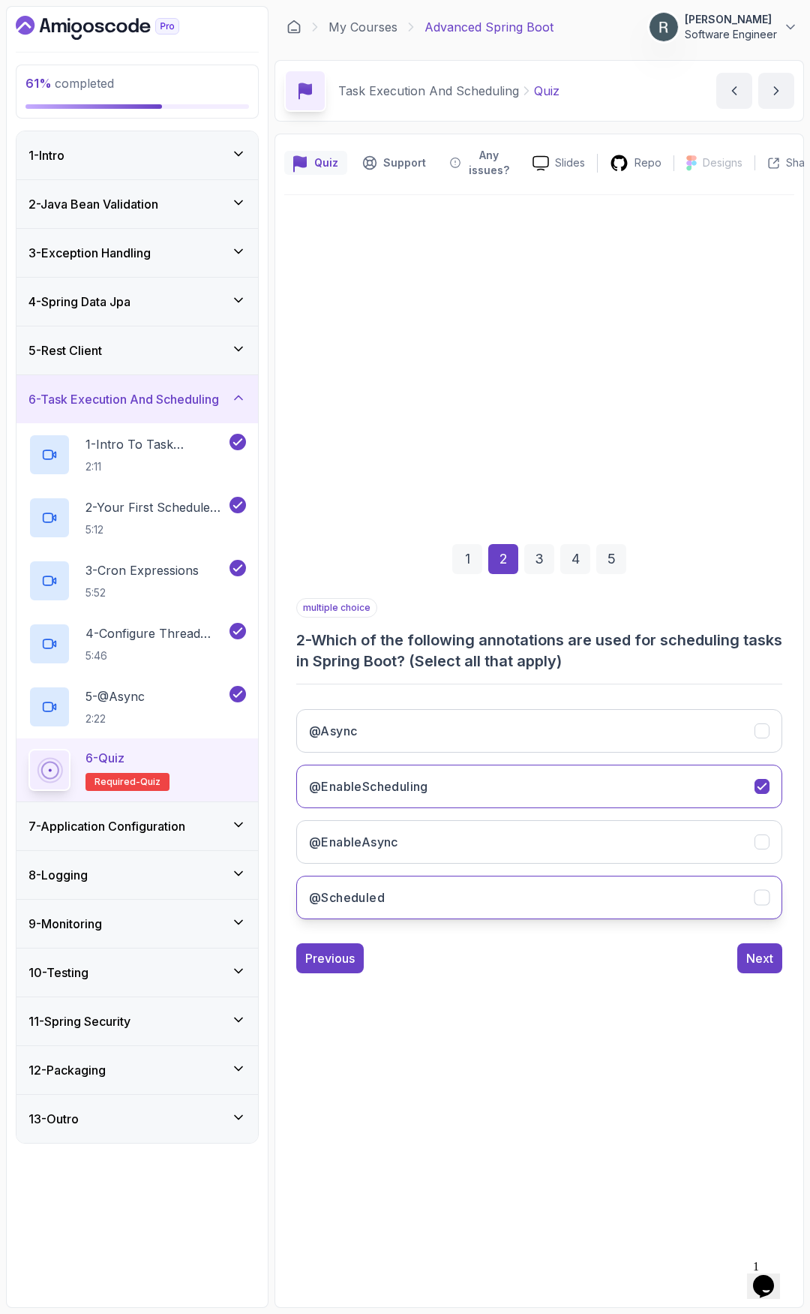
click at [602, 887] on button "@Scheduled" at bounding box center [539, 897] width 486 height 44
click at [617, 746] on button "@Async" at bounding box center [539, 731] width 486 height 44
click at [761, 951] on div "Next" at bounding box center [759, 958] width 27 height 18
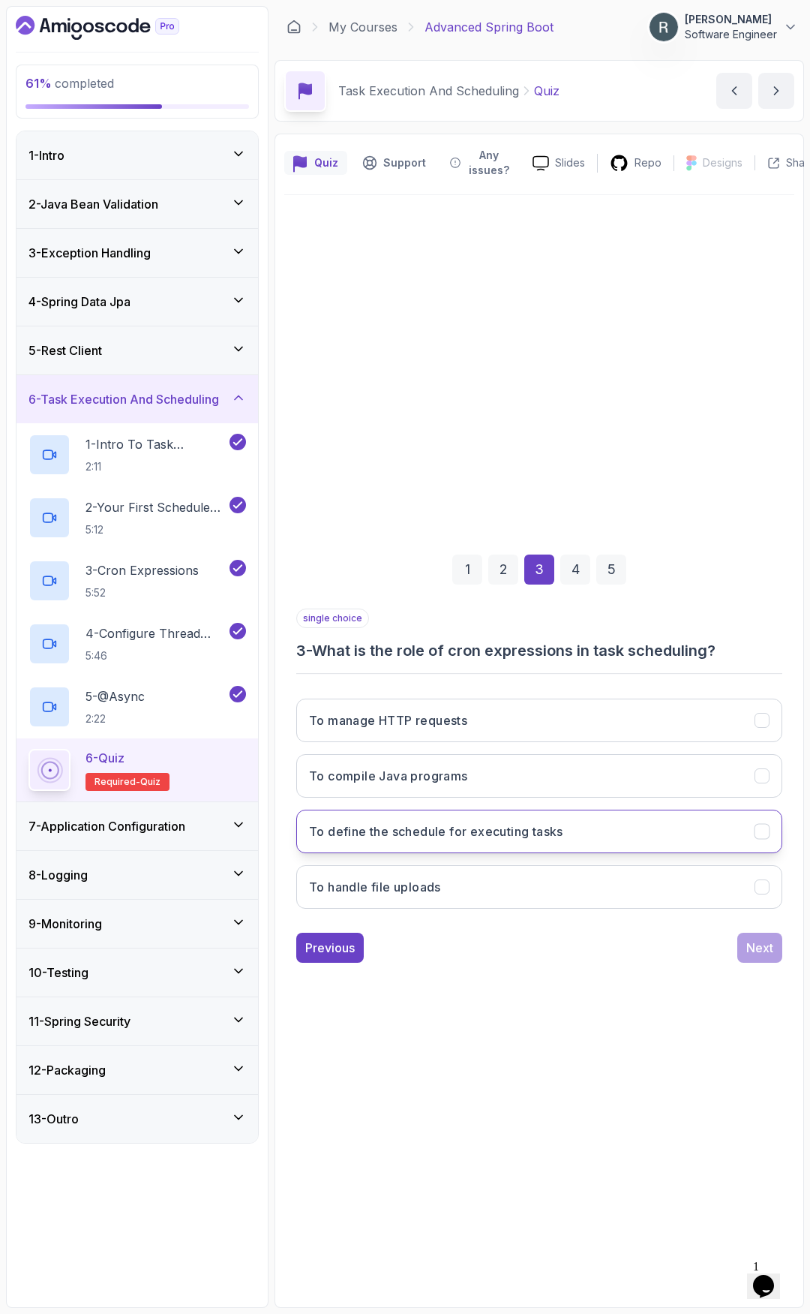
click at [668, 838] on button "To define the schedule for executing tasks" at bounding box center [539, 831] width 486 height 44
click at [745, 939] on button "Next" at bounding box center [759, 947] width 45 height 30
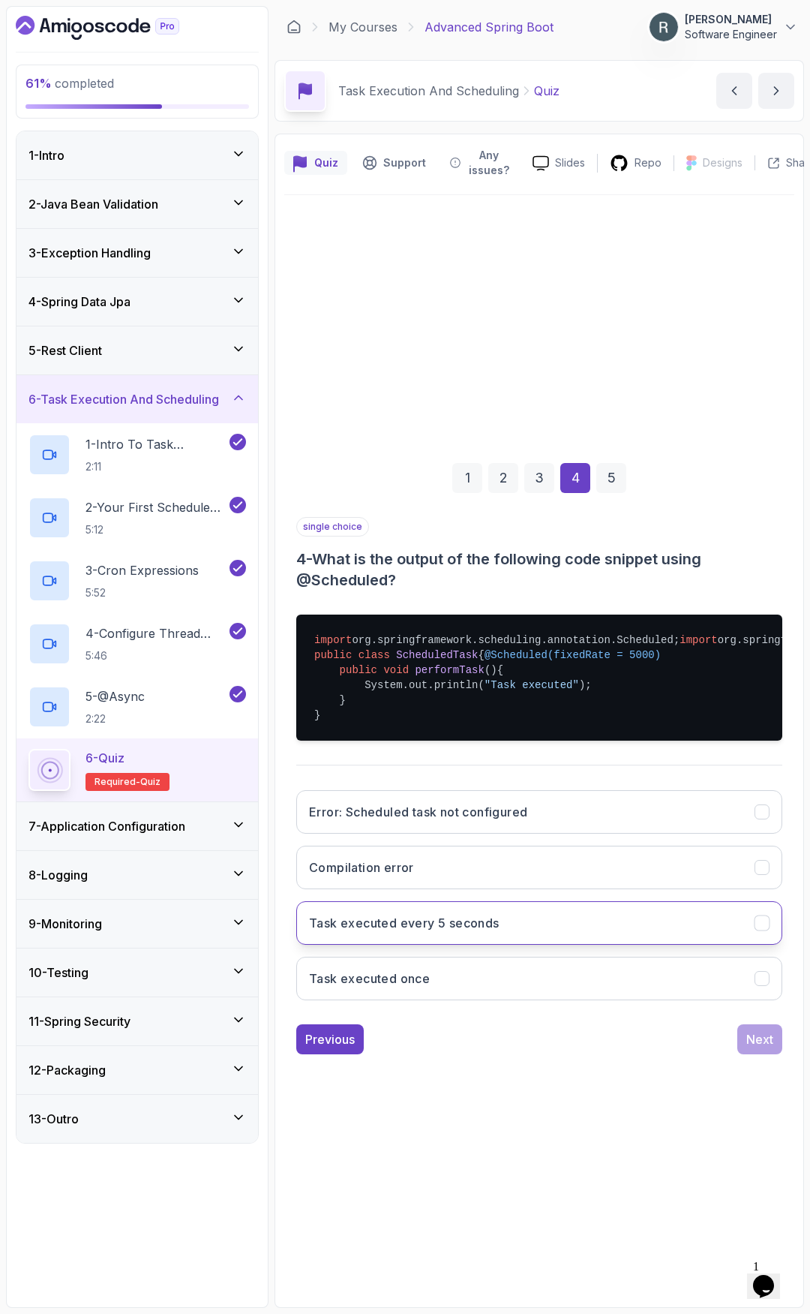
click at [680, 944] on button "Task executed every 5 seconds" at bounding box center [539, 923] width 486 height 44
click at [757, 951] on div "Next" at bounding box center [759, 1039] width 27 height 18
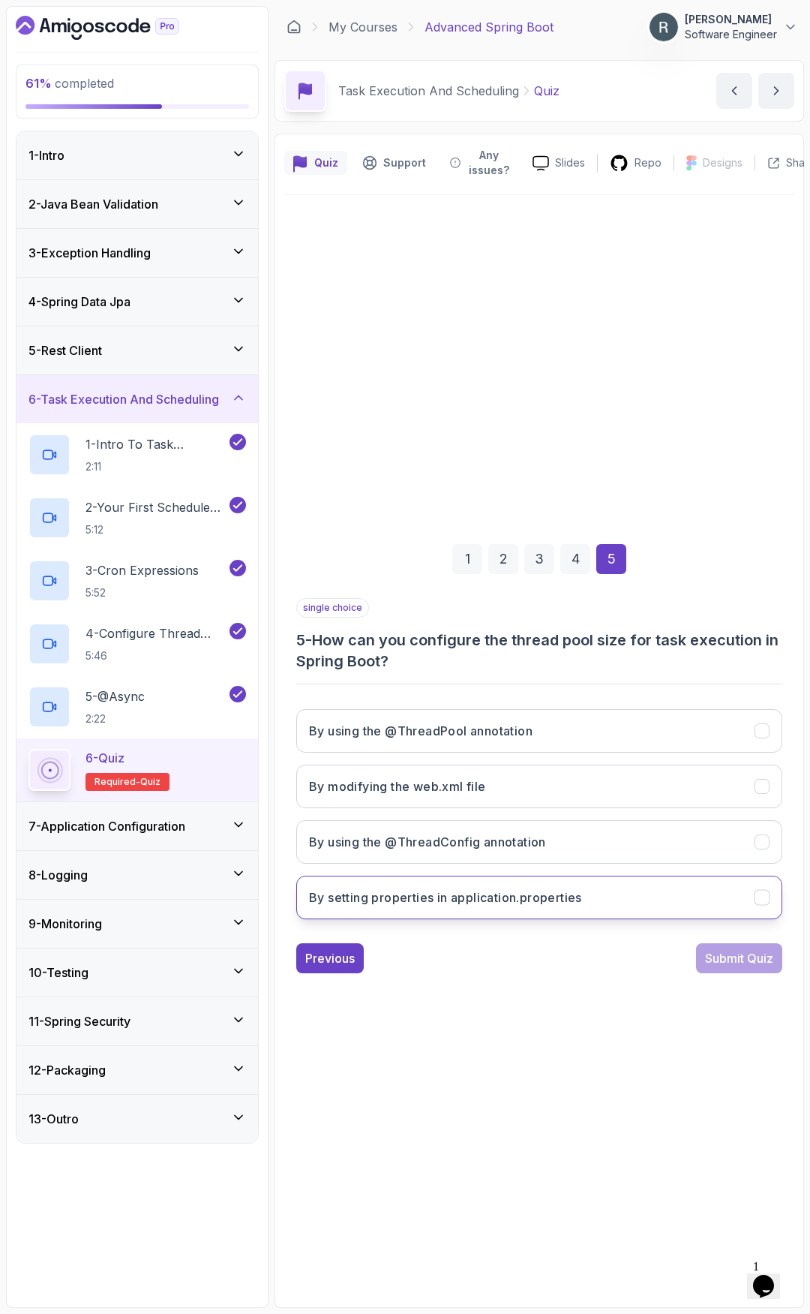
click at [617, 893] on button "By setting properties in application.properties" at bounding box center [539, 897] width 486 height 44
click at [748, 951] on div "Submit Quiz" at bounding box center [739, 958] width 68 height 18
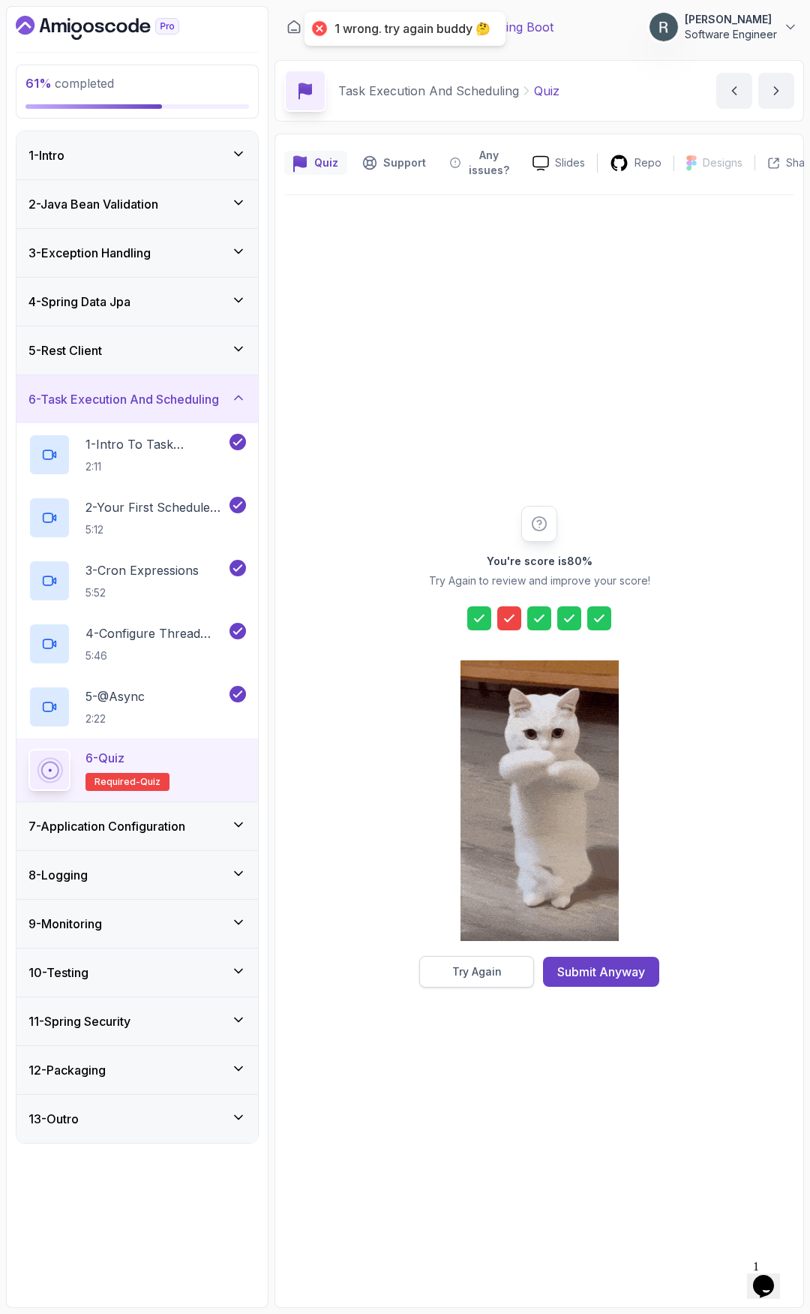
click at [503, 951] on button "Try Again" at bounding box center [476, 972] width 115 height 32
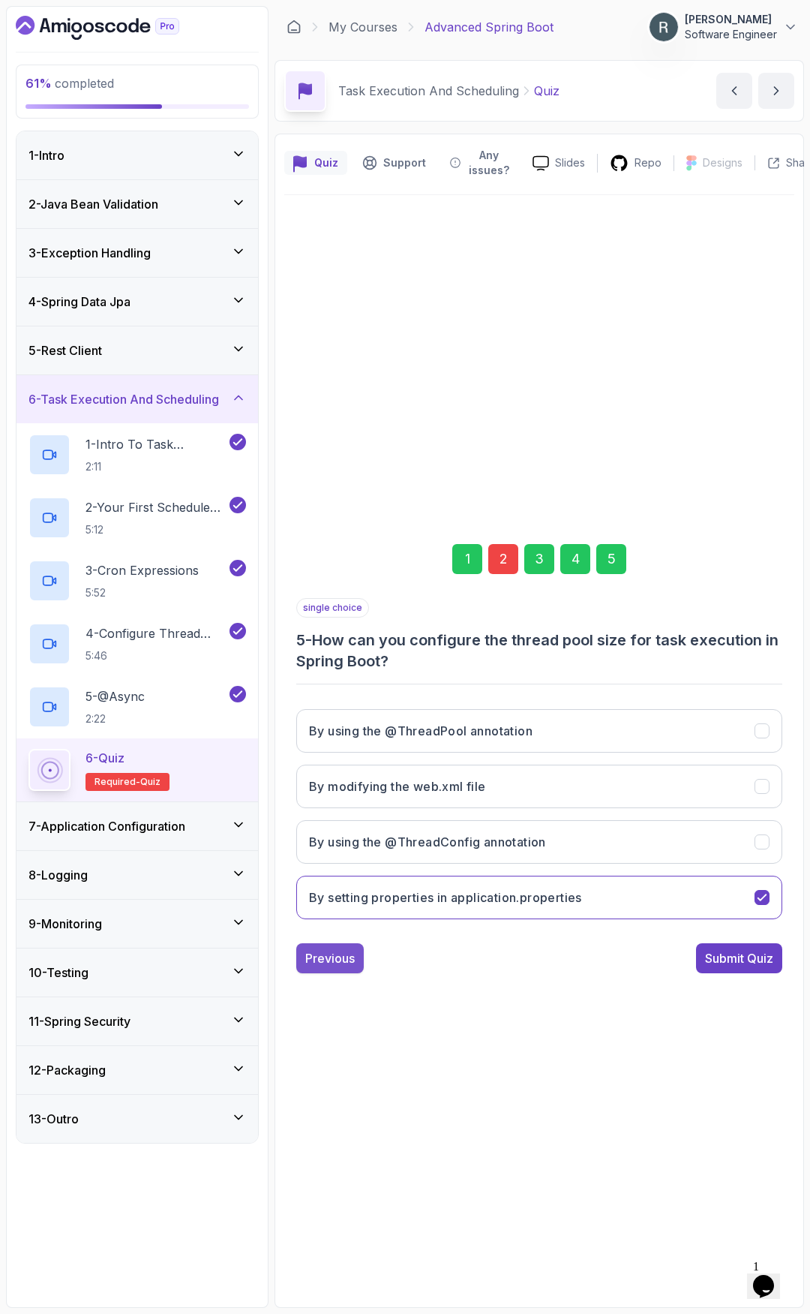
click at [326, 951] on div "Previous" at bounding box center [330, 958] width 50 height 18
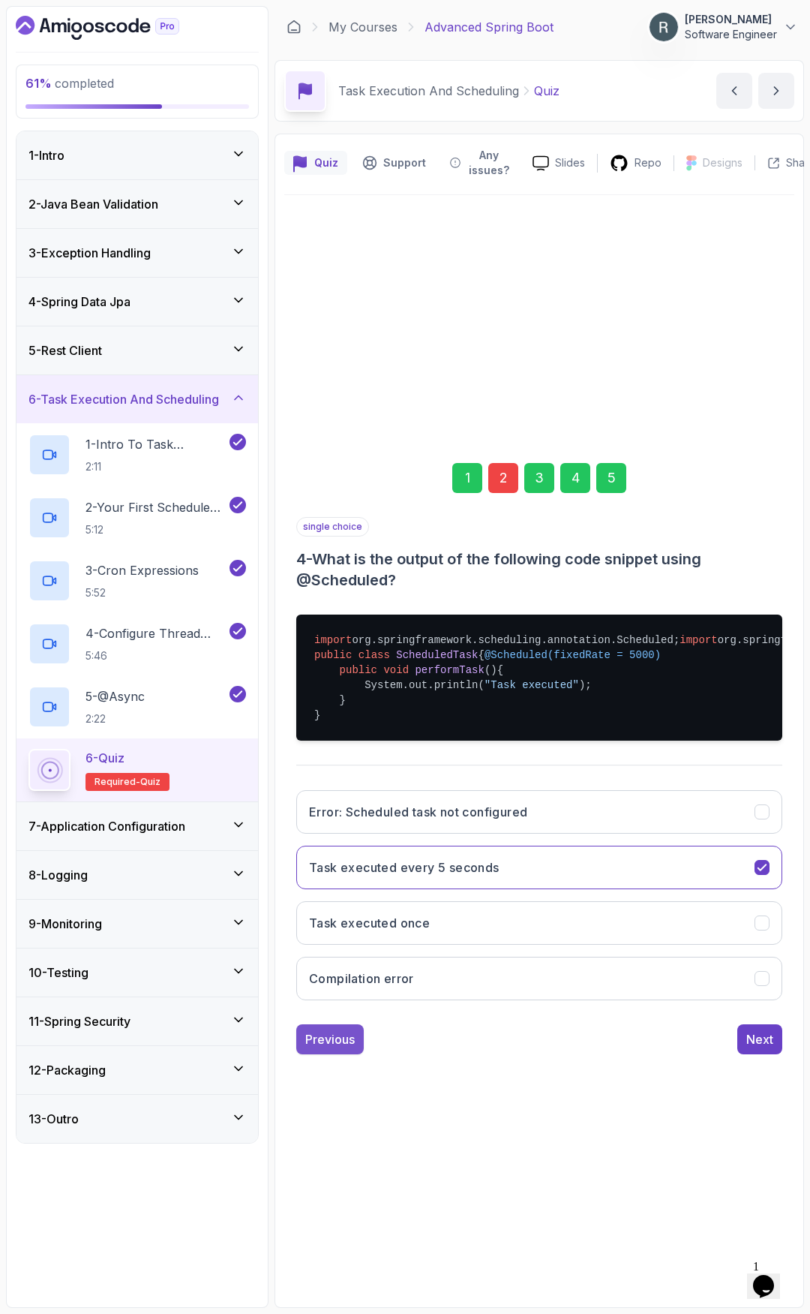
click at [351, 951] on button "Previous" at bounding box center [330, 1039] width 68 height 30
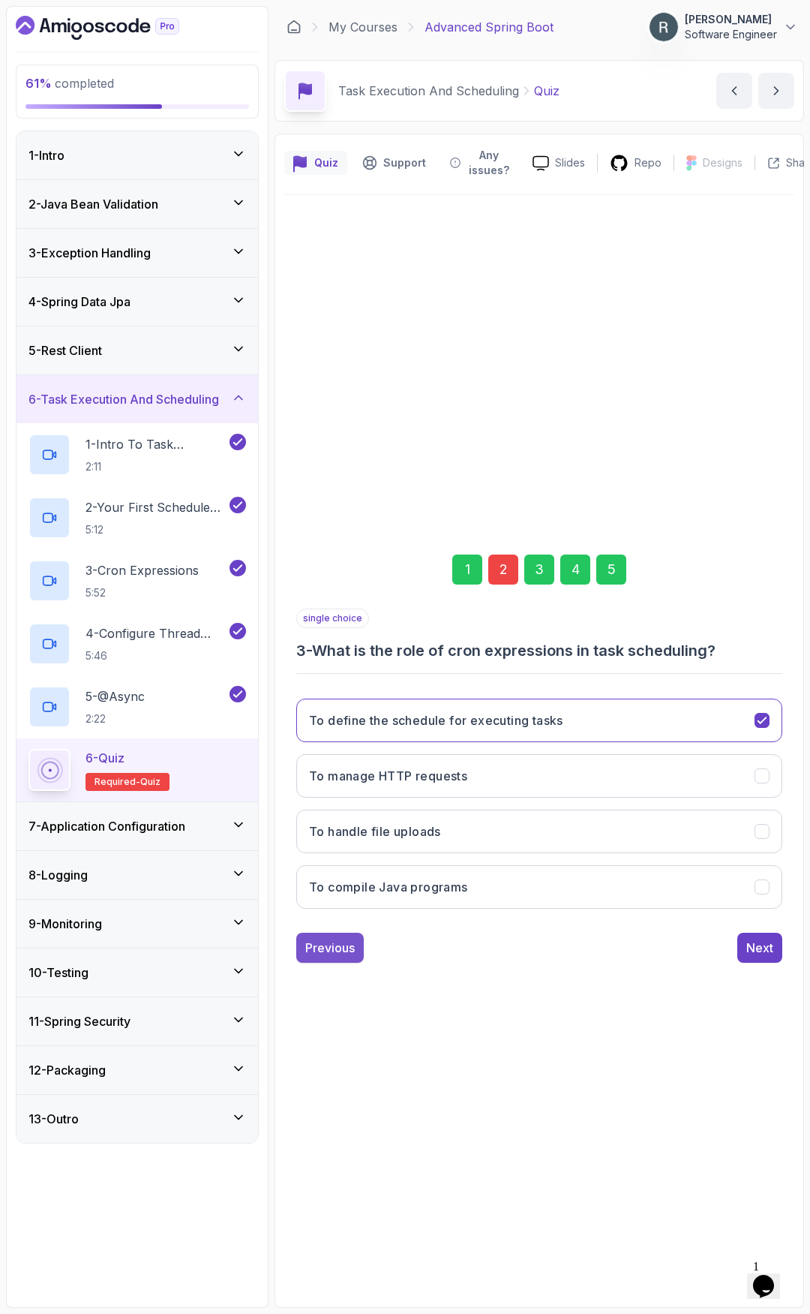
click at [331, 947] on div "Previous" at bounding box center [330, 947] width 50 height 18
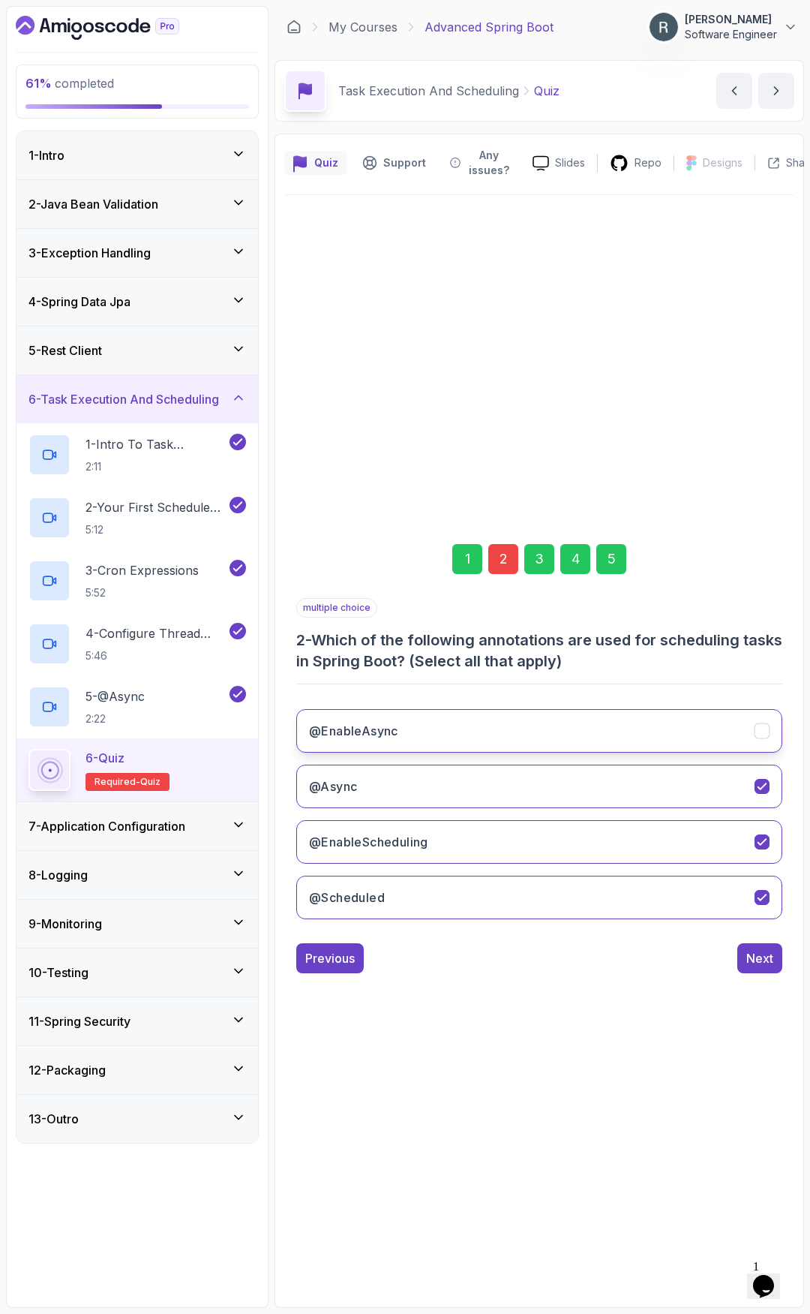
click at [646, 735] on button "@EnableAsync" at bounding box center [539, 731] width 486 height 44
click at [753, 951] on div "Next" at bounding box center [759, 958] width 27 height 18
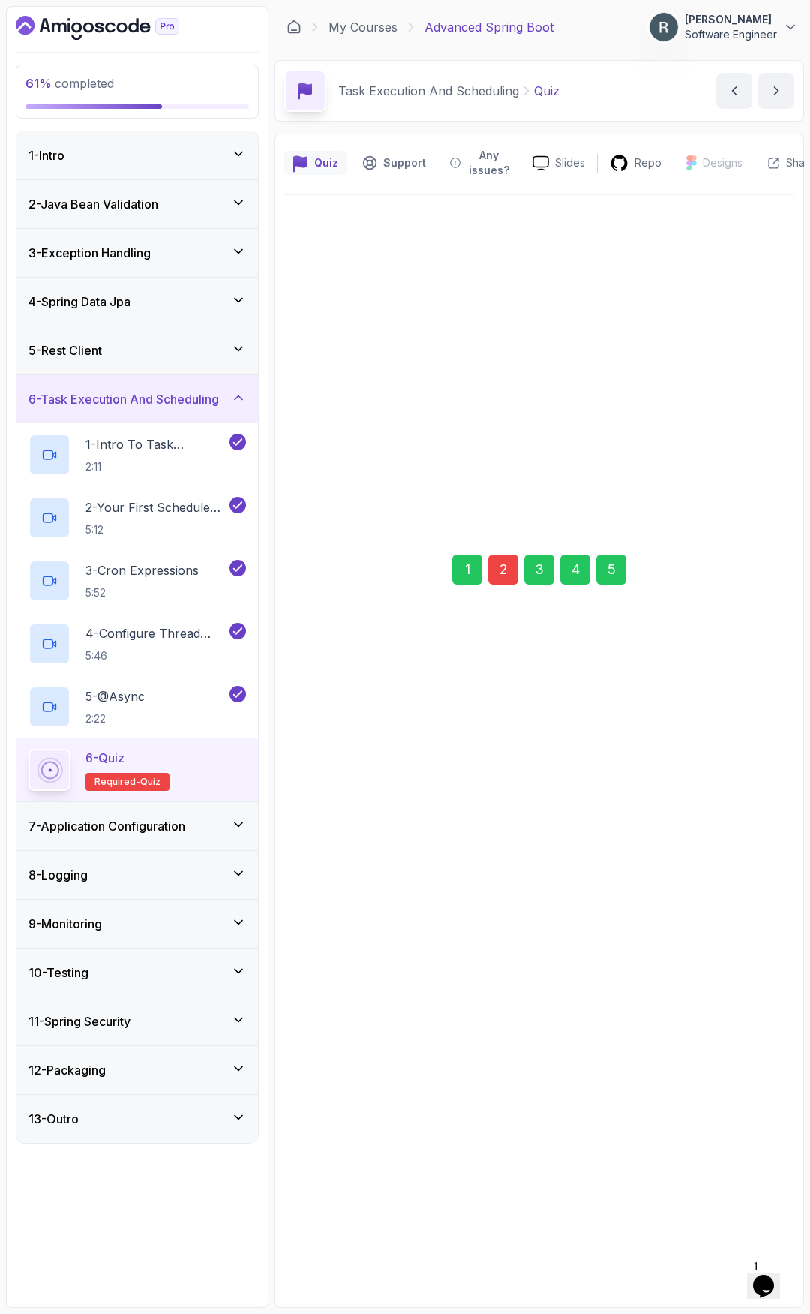
click at [753, 951] on div "Next" at bounding box center [759, 947] width 27 height 18
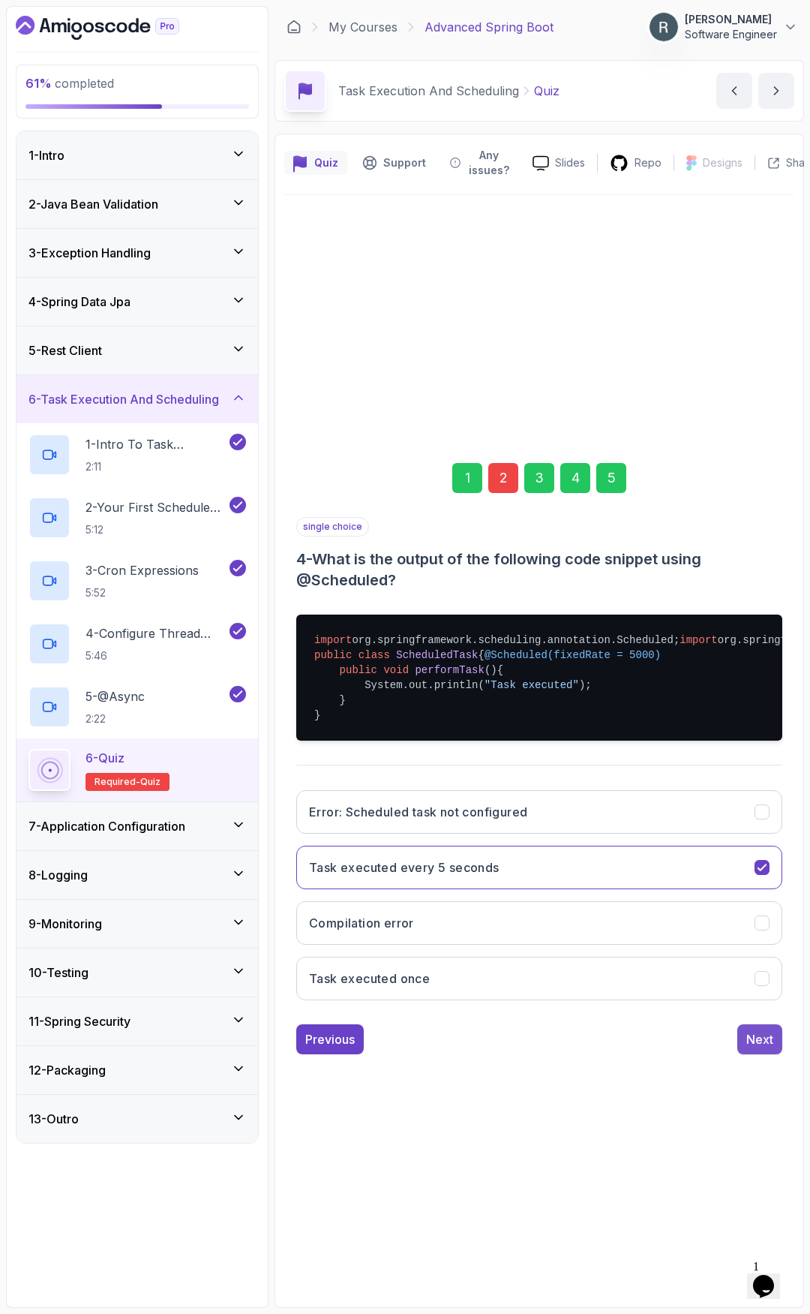
click at [767, 951] on div "Next" at bounding box center [759, 1039] width 27 height 18
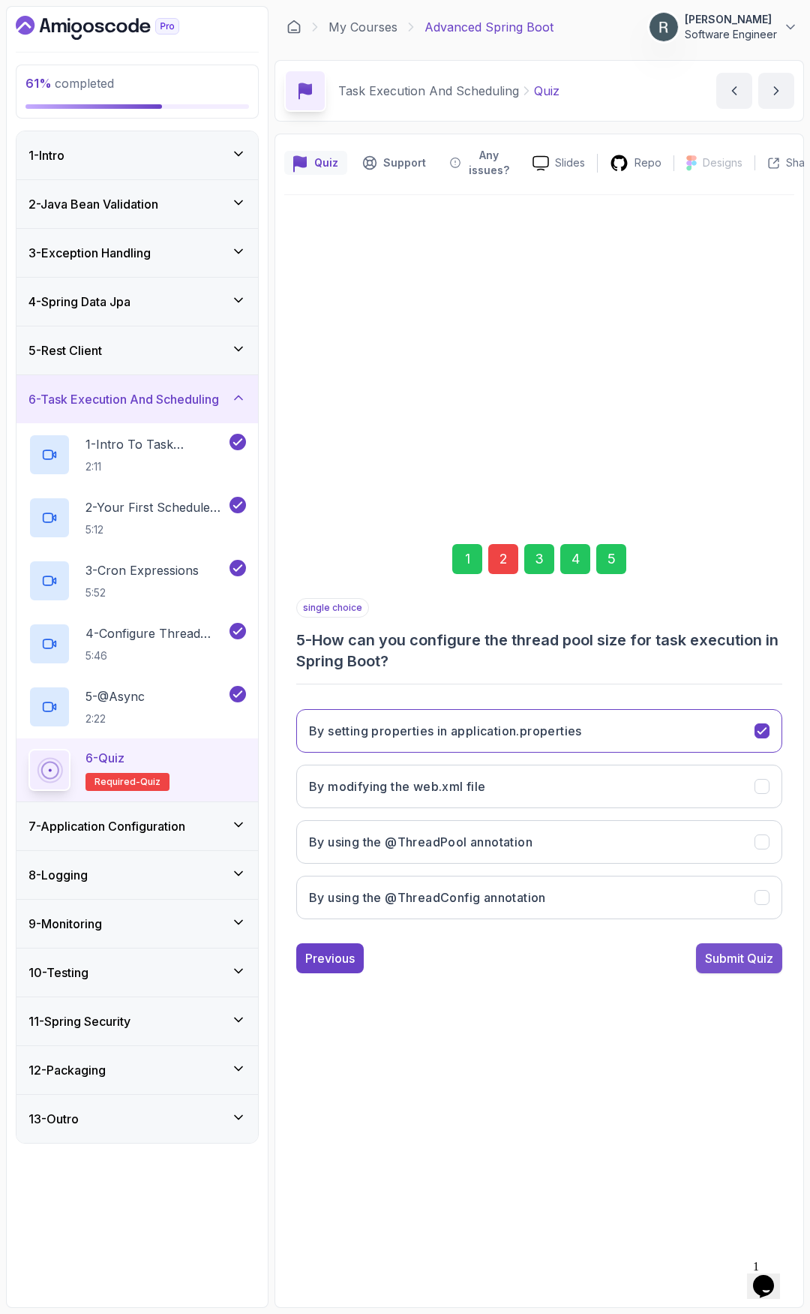
click at [758, 951] on div "Submit Quiz" at bounding box center [739, 958] width 68 height 18
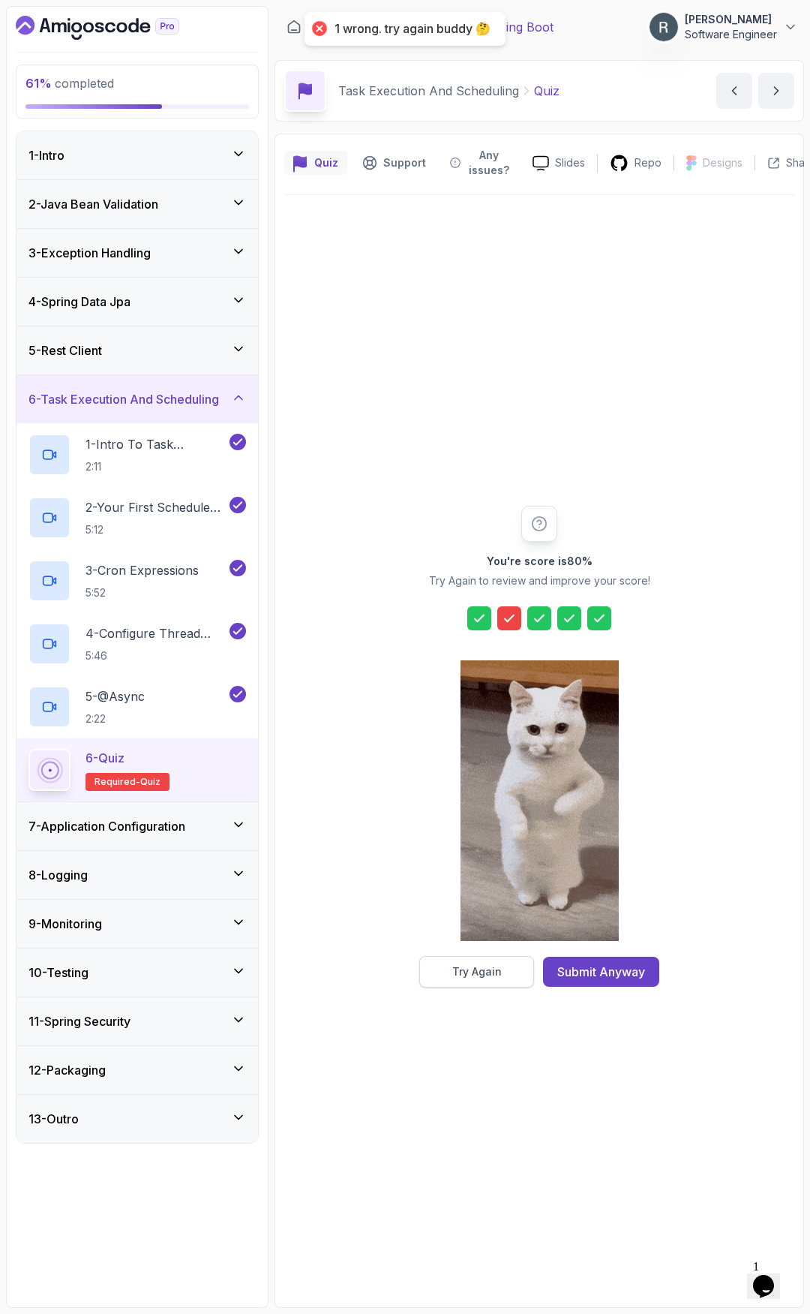
click at [500, 951] on div "Try Again" at bounding box center [477, 971] width 50 height 15
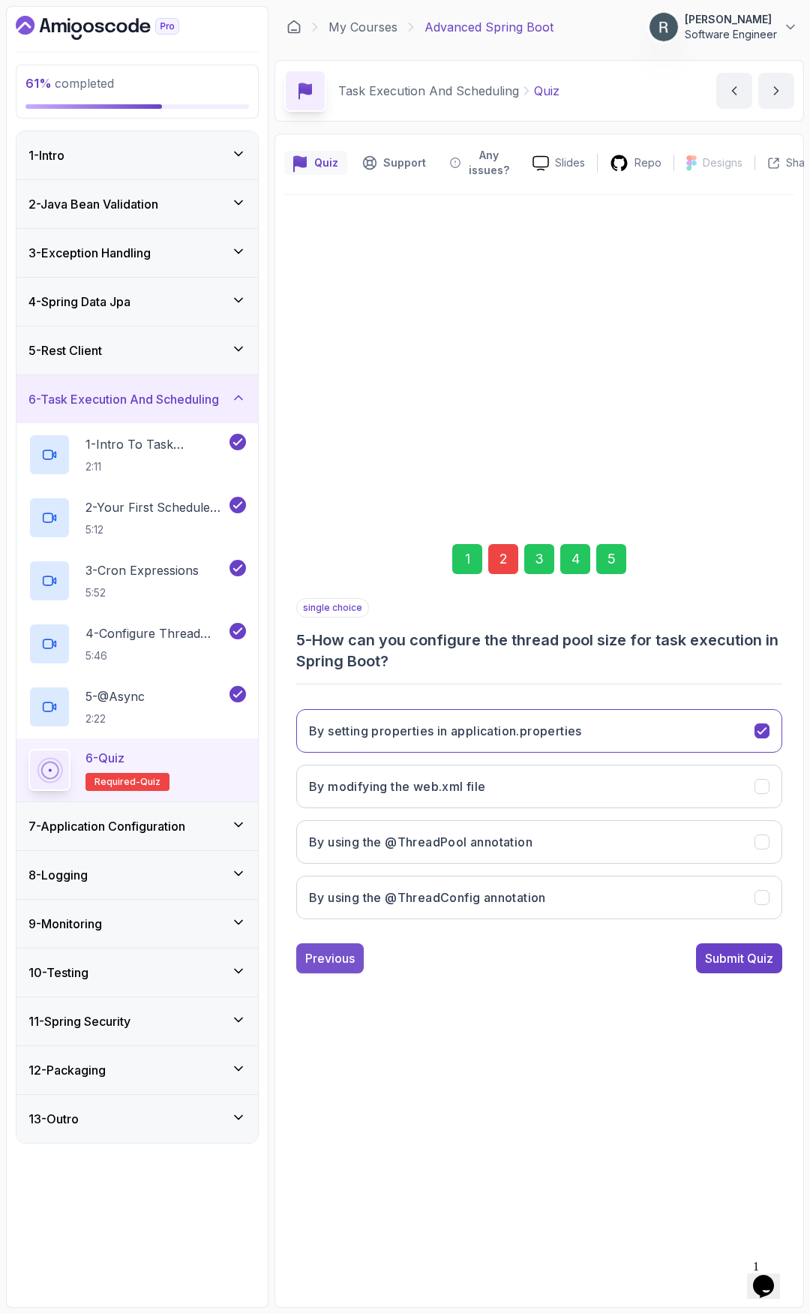
click at [338, 951] on div "Previous" at bounding box center [330, 958] width 50 height 18
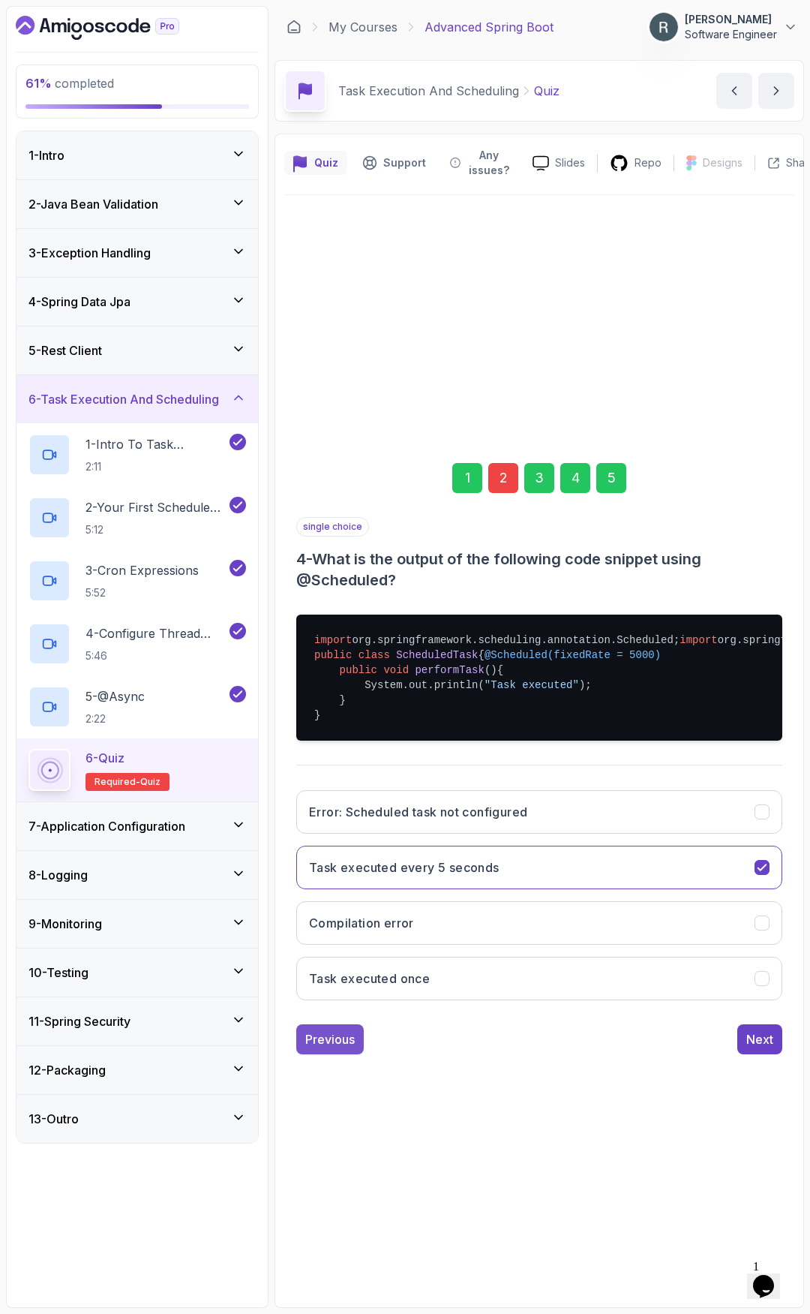
click at [343, 951] on div "Previous" at bounding box center [330, 1039] width 50 height 18
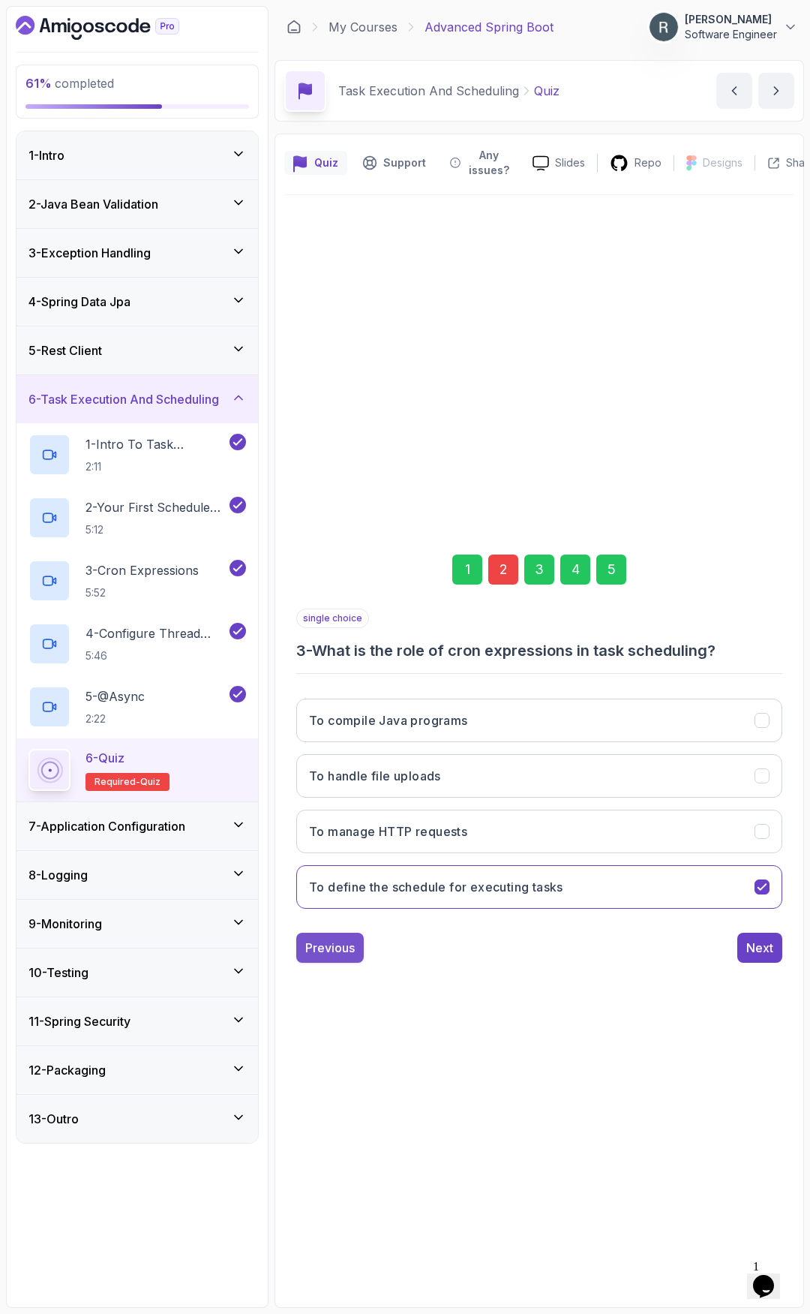
click at [344, 951] on div "Previous" at bounding box center [330, 947] width 50 height 18
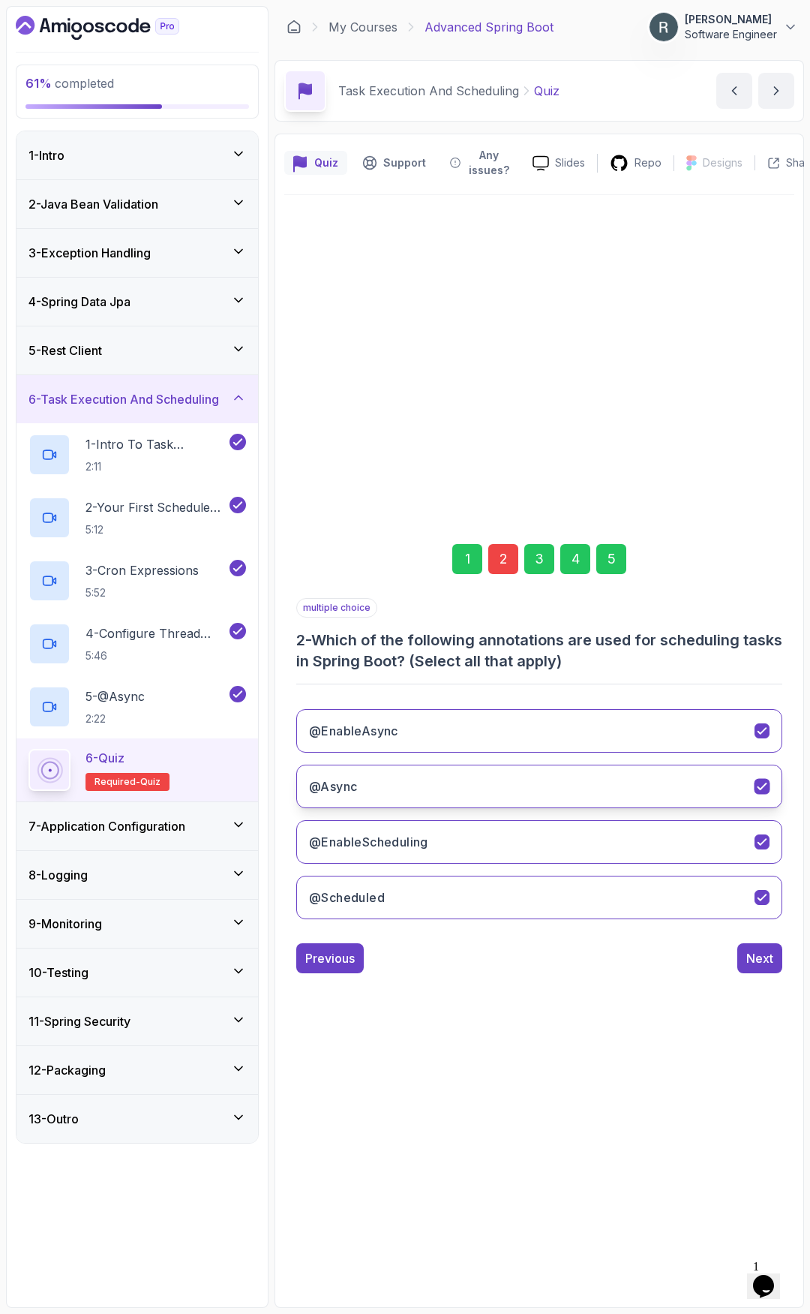
drag, startPoint x: 401, startPoint y: 791, endPoint x: 401, endPoint y: 780, distance: 11.3
click at [401, 788] on button "@Async" at bounding box center [539, 786] width 486 height 44
click at [415, 732] on button "@EnableAsync" at bounding box center [539, 731] width 486 height 44
click at [752, 951] on div "Next" at bounding box center [759, 958] width 27 height 18
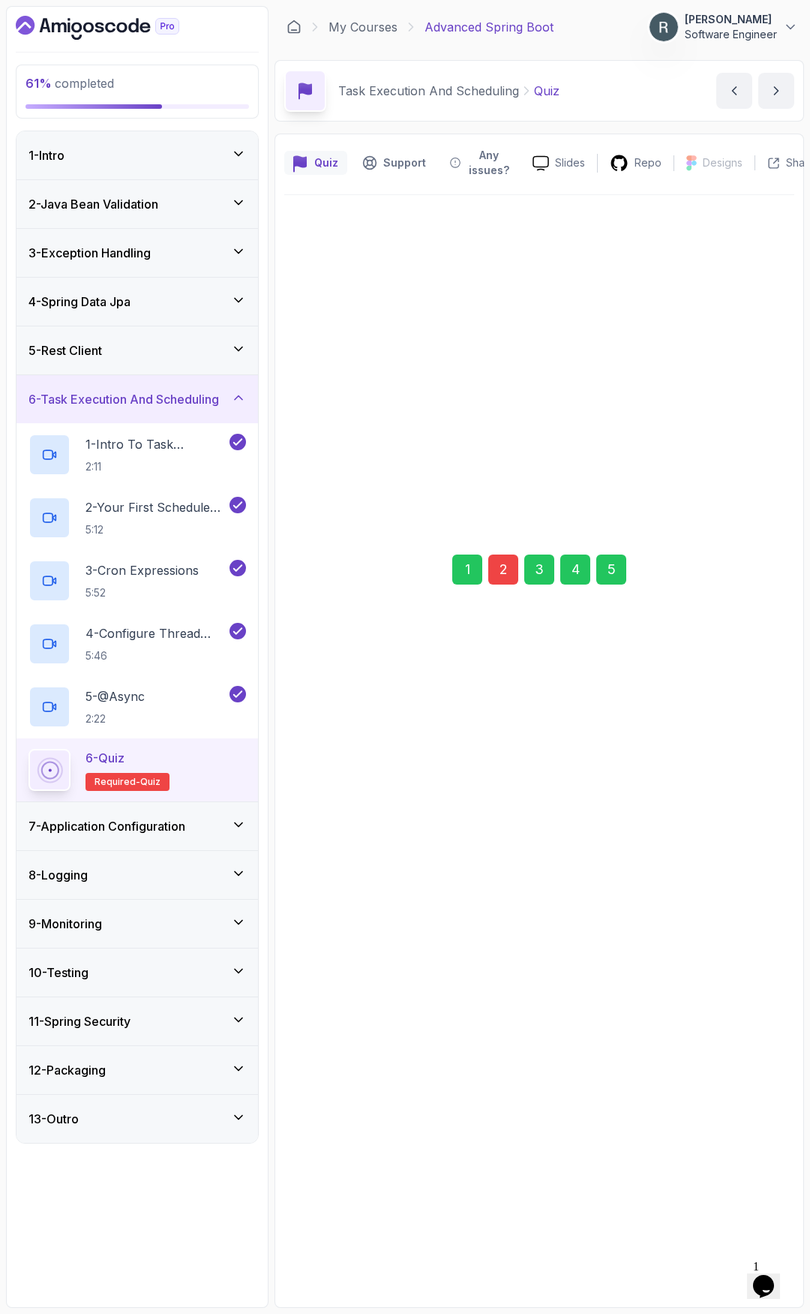
click at [754, 946] on div "Next" at bounding box center [759, 947] width 27 height 18
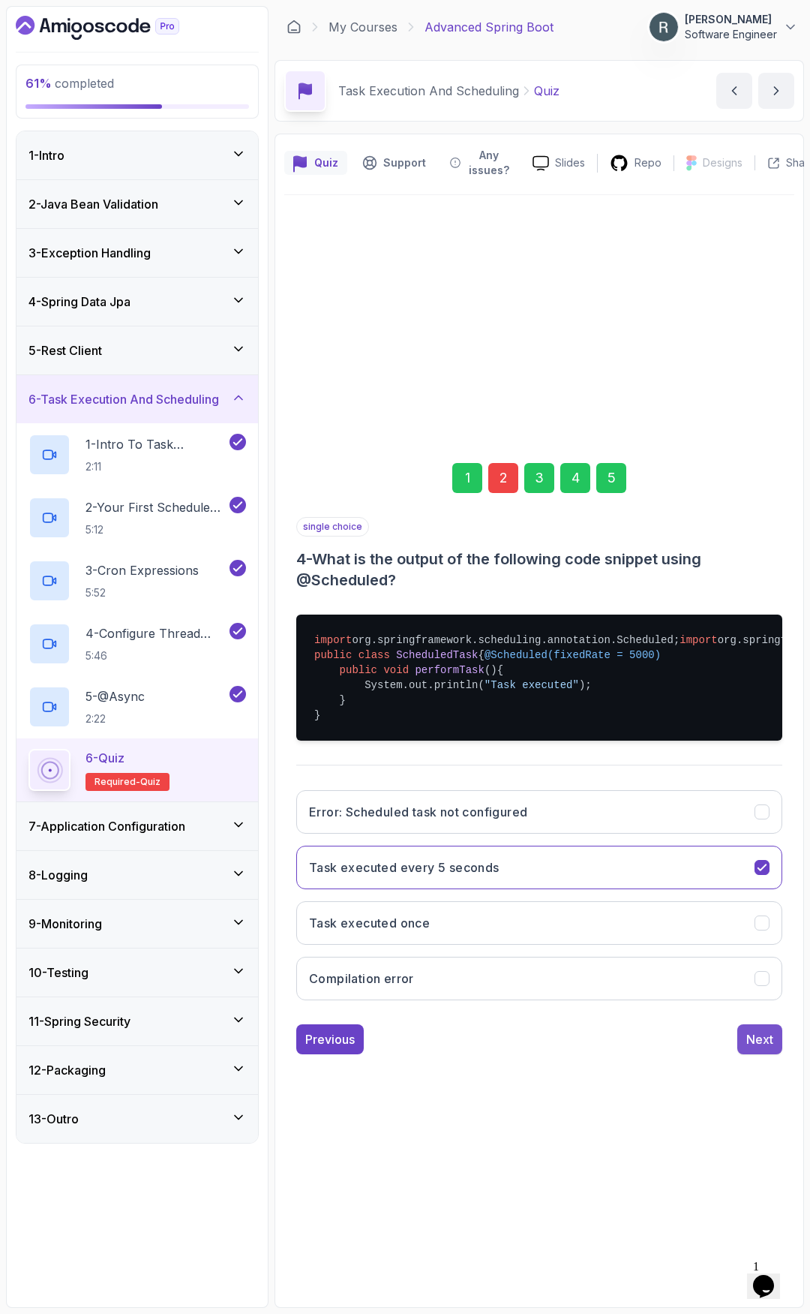
click at [752, 951] on div "Next" at bounding box center [759, 1039] width 27 height 18
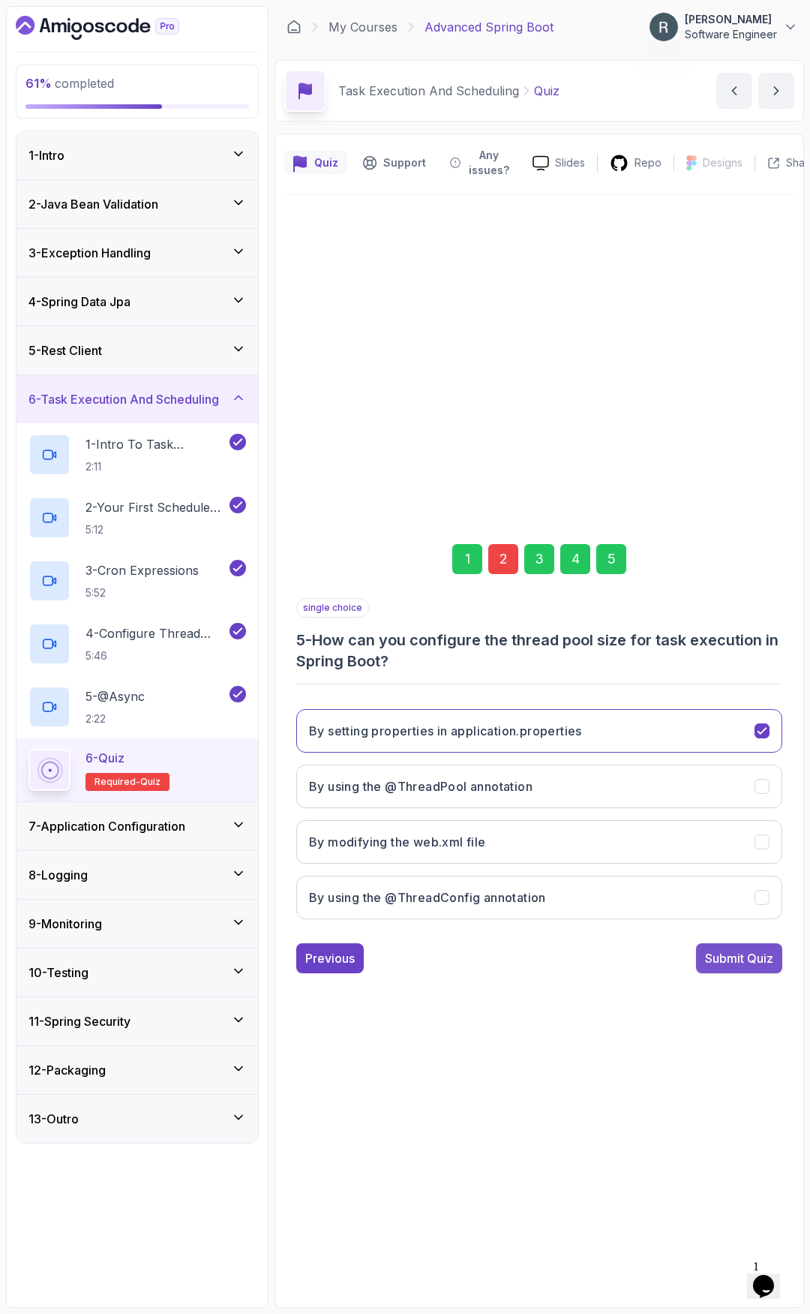
click at [742, 951] on div "Submit Quiz" at bounding box center [739, 958] width 68 height 18
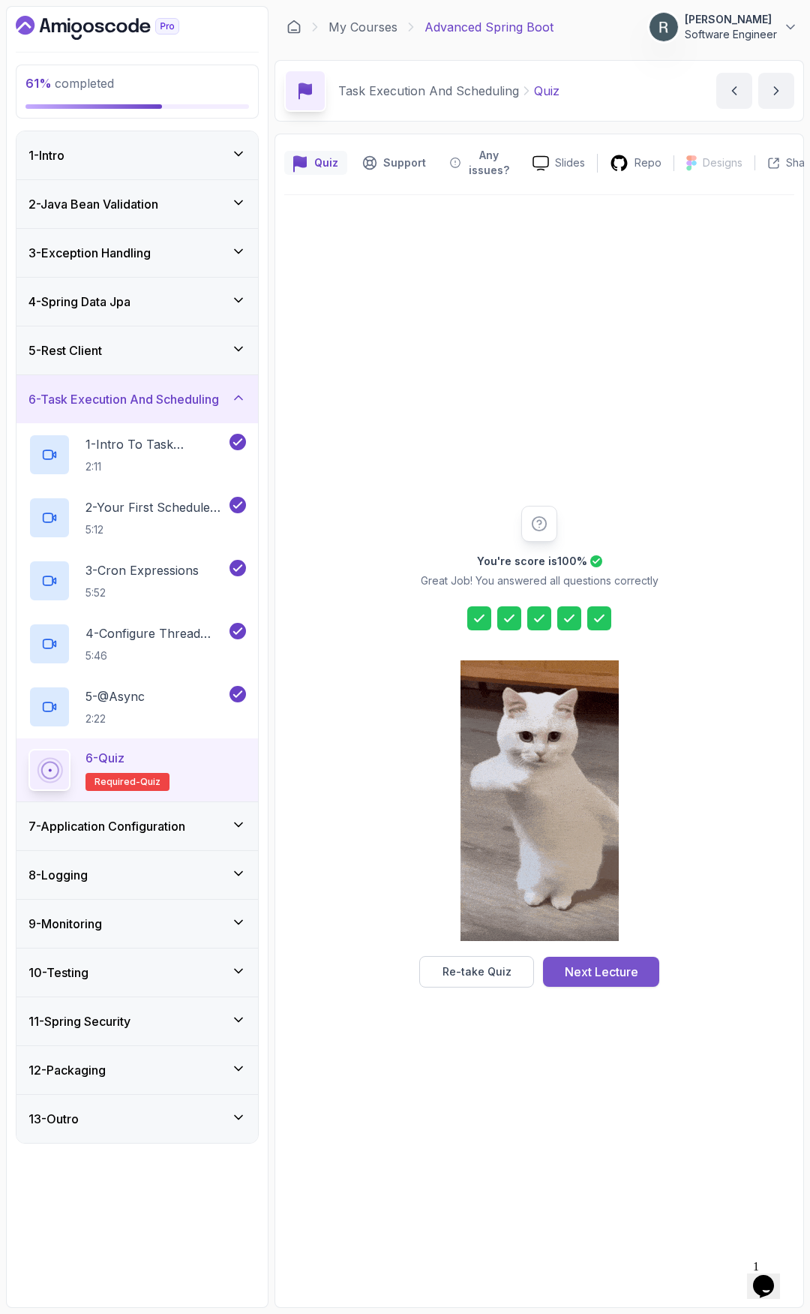
click at [620, 951] on div "Next Lecture" at bounding box center [602, 971] width 74 height 18
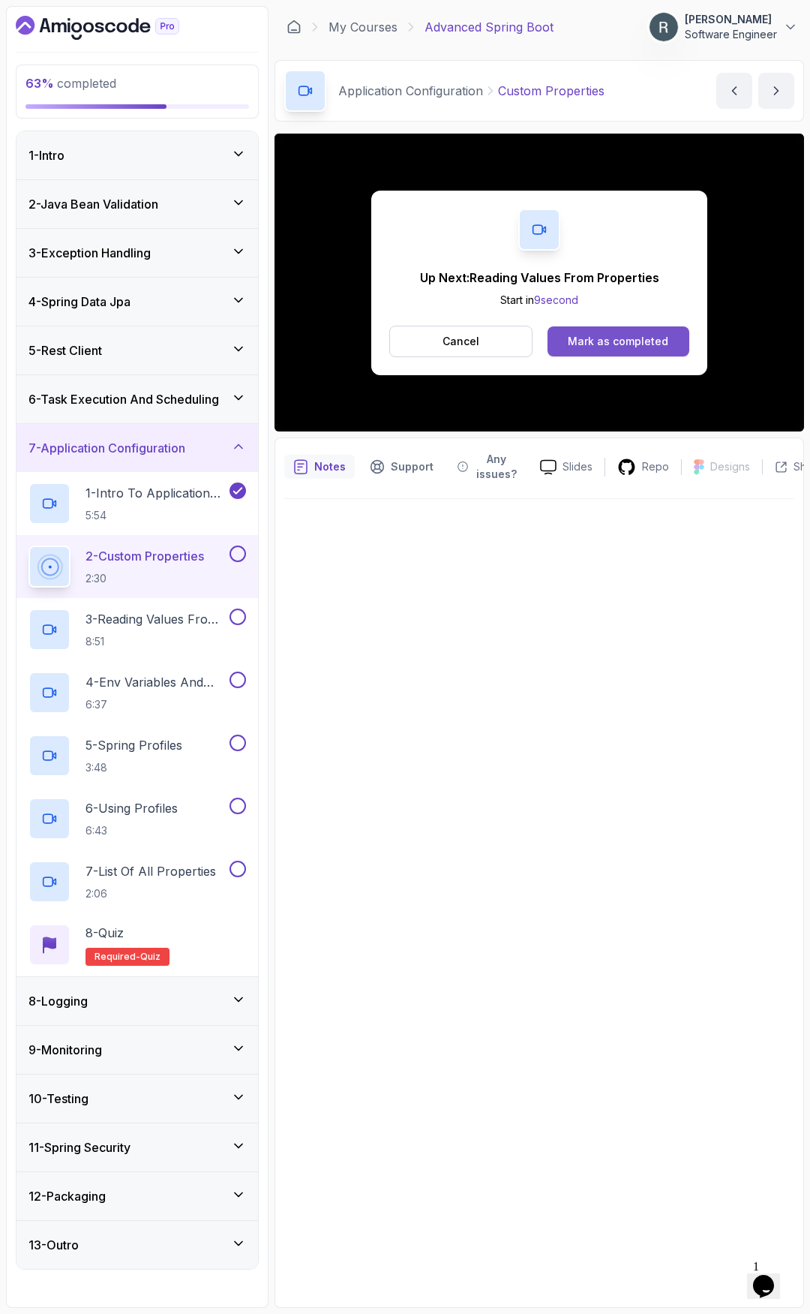
click at [631, 346] on div "Mark as completed" at bounding box center [618, 341] width 101 height 15
